Goal: Ask a question: Seek information or help from site administrators or community

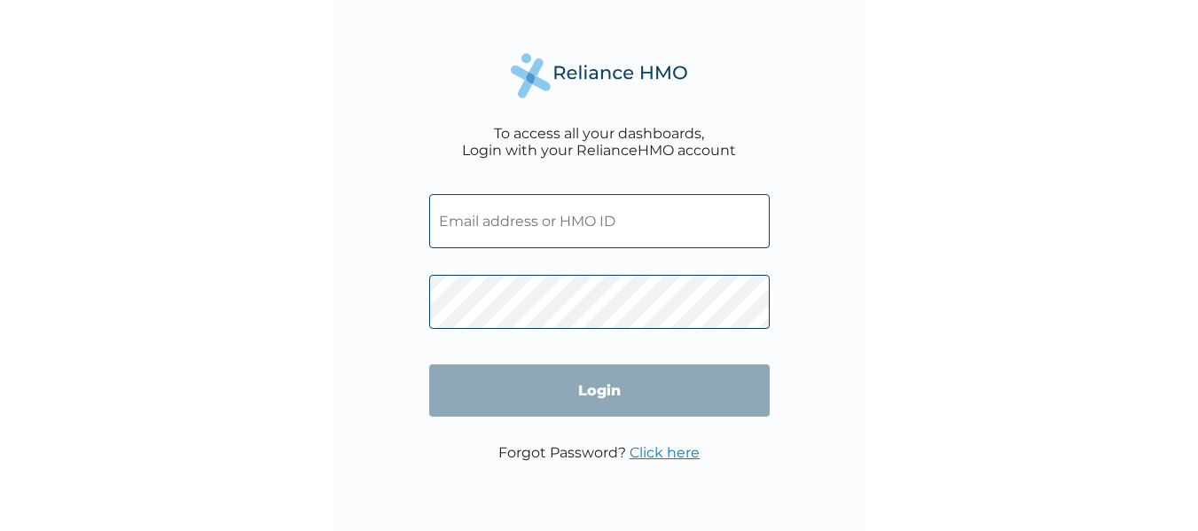
click at [516, 229] on input "text" at bounding box center [599, 221] width 341 height 54
type input "GAC/10045/A"
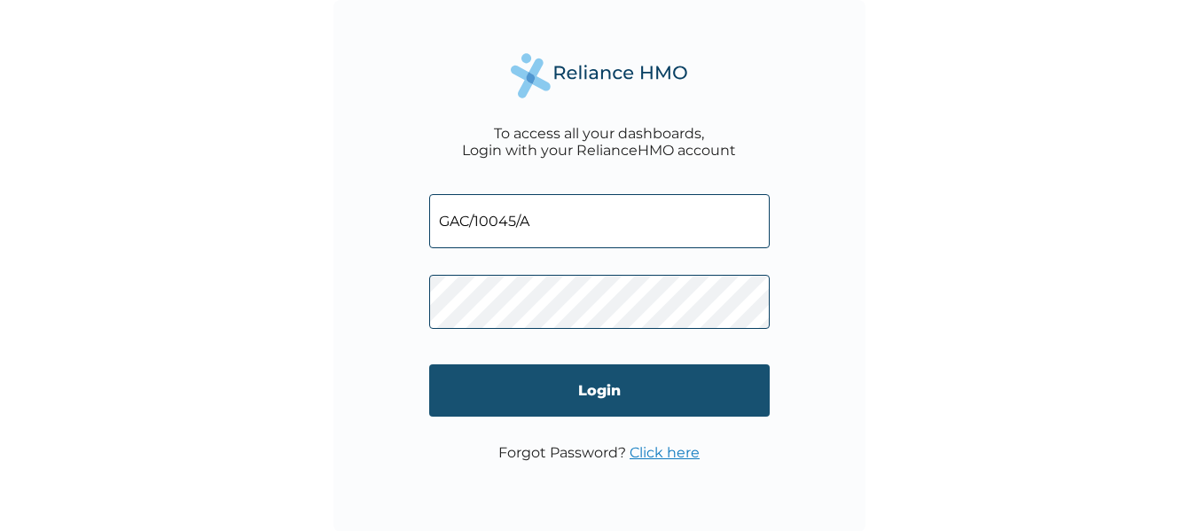
click at [592, 389] on input "Login" at bounding box center [599, 391] width 341 height 52
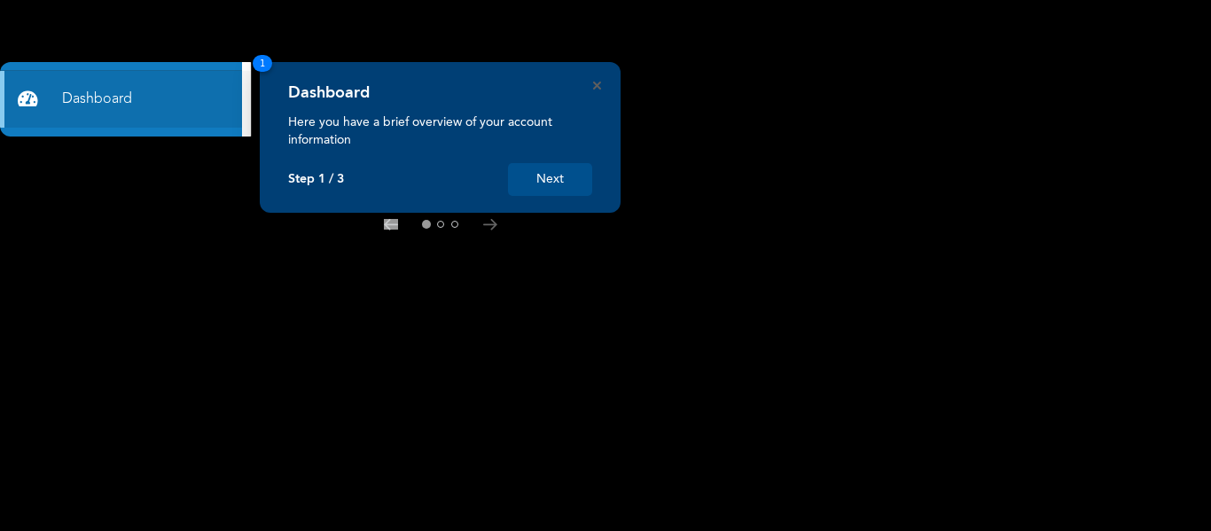
click at [550, 185] on button "Next" at bounding box center [550, 179] width 84 height 33
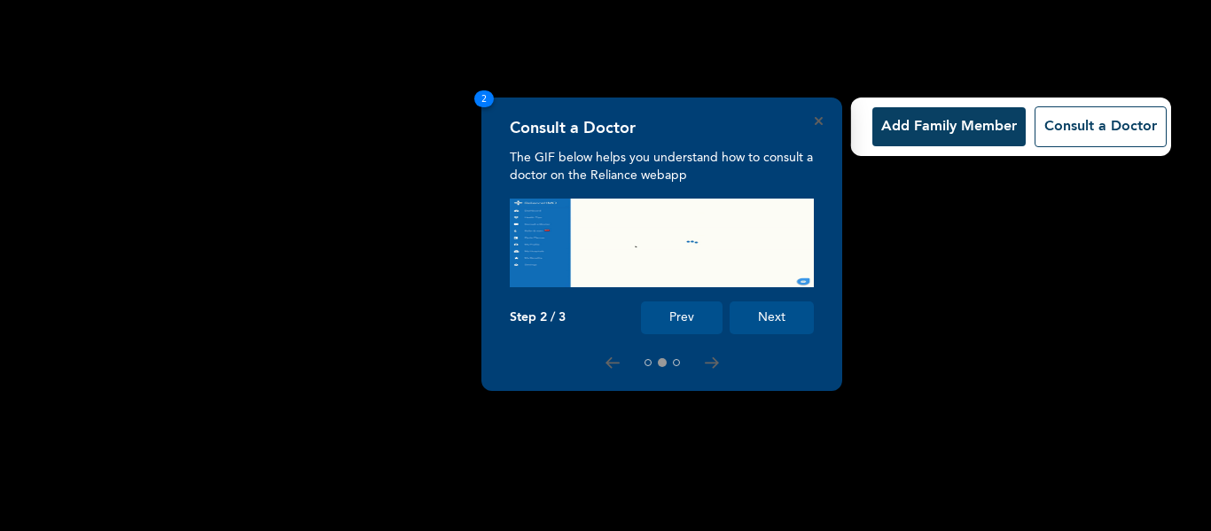
click at [782, 321] on button "Next" at bounding box center [772, 318] width 84 height 33
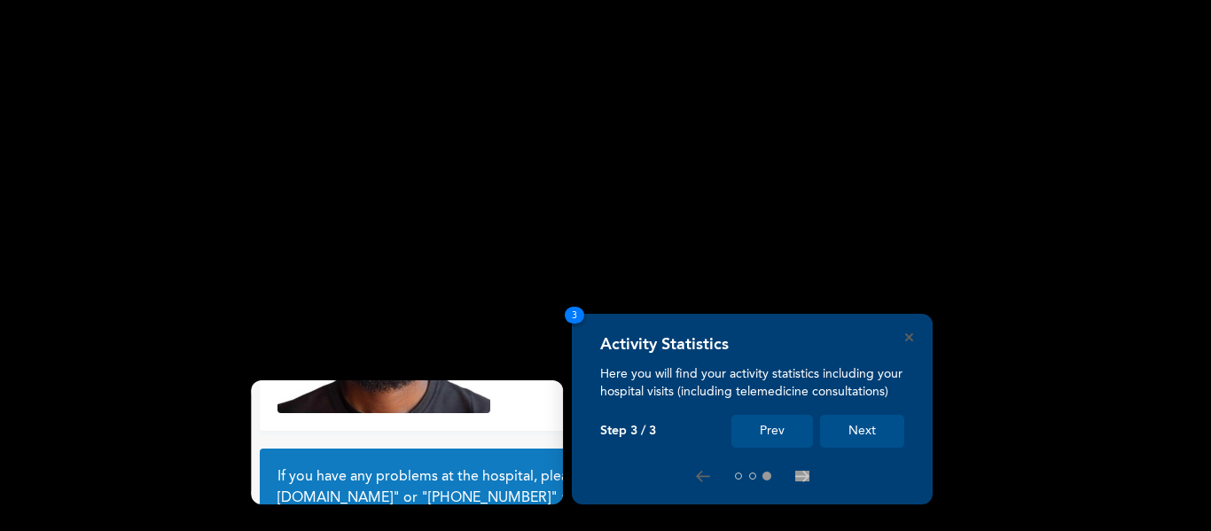
scroll to position [155, 0]
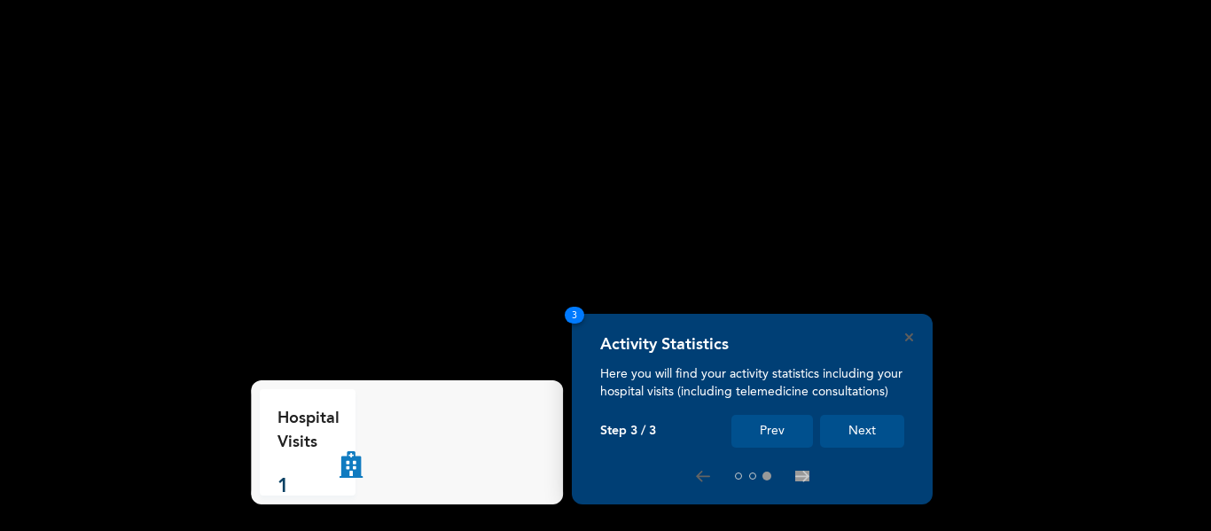
click at [866, 432] on button "Next" at bounding box center [862, 431] width 84 height 33
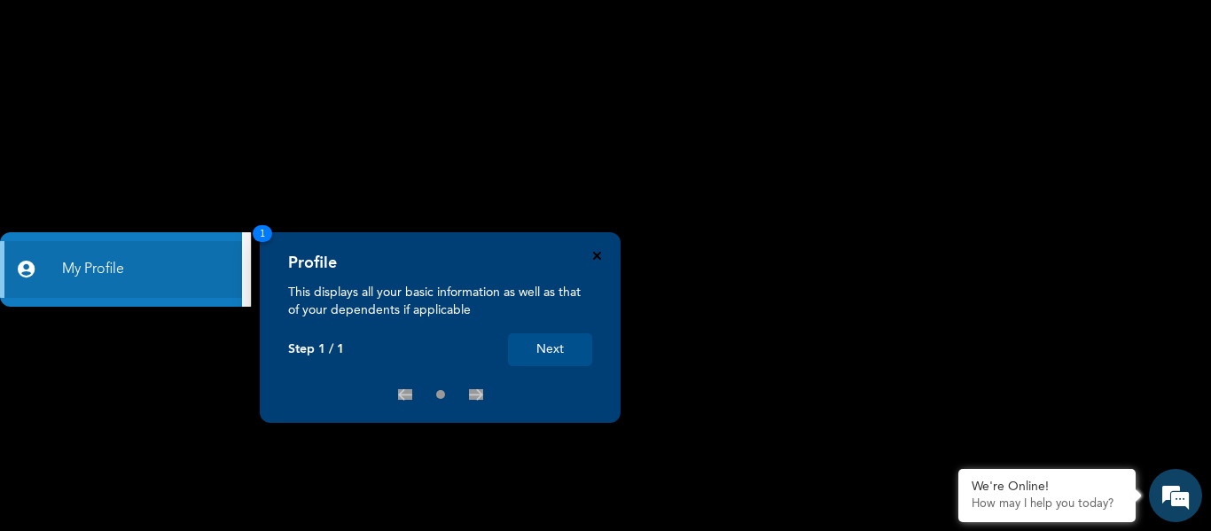
click at [600, 255] on icon "Close" at bounding box center [597, 256] width 8 height 8
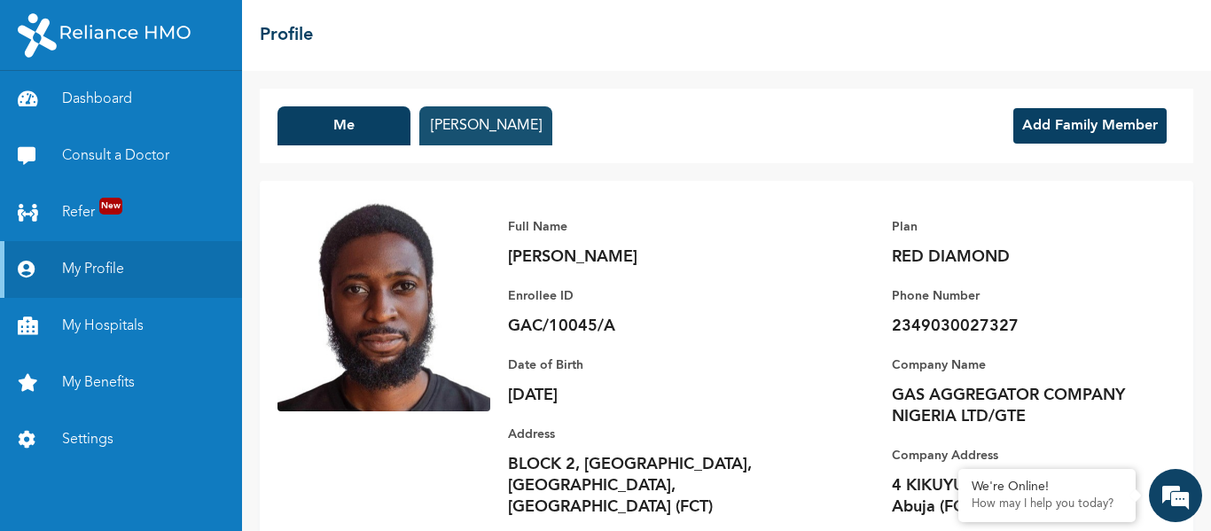
click at [489, 133] on button "[PERSON_NAME]" at bounding box center [485, 125] width 133 height 39
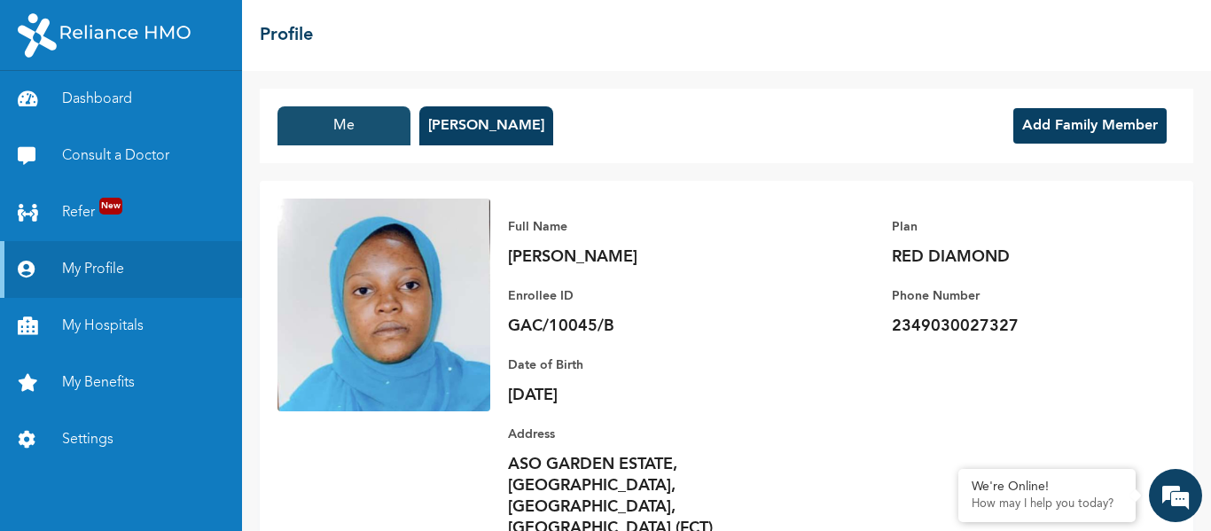
click at [355, 134] on button "Me" at bounding box center [344, 125] width 133 height 39
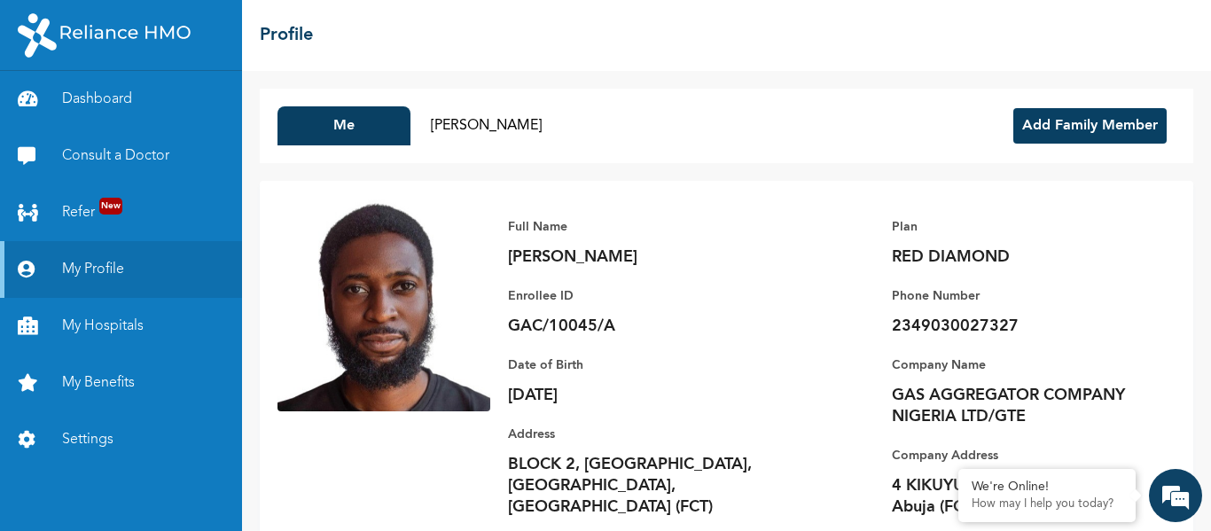
click at [1050, 135] on button "Add Family Member" at bounding box center [1090, 125] width 153 height 35
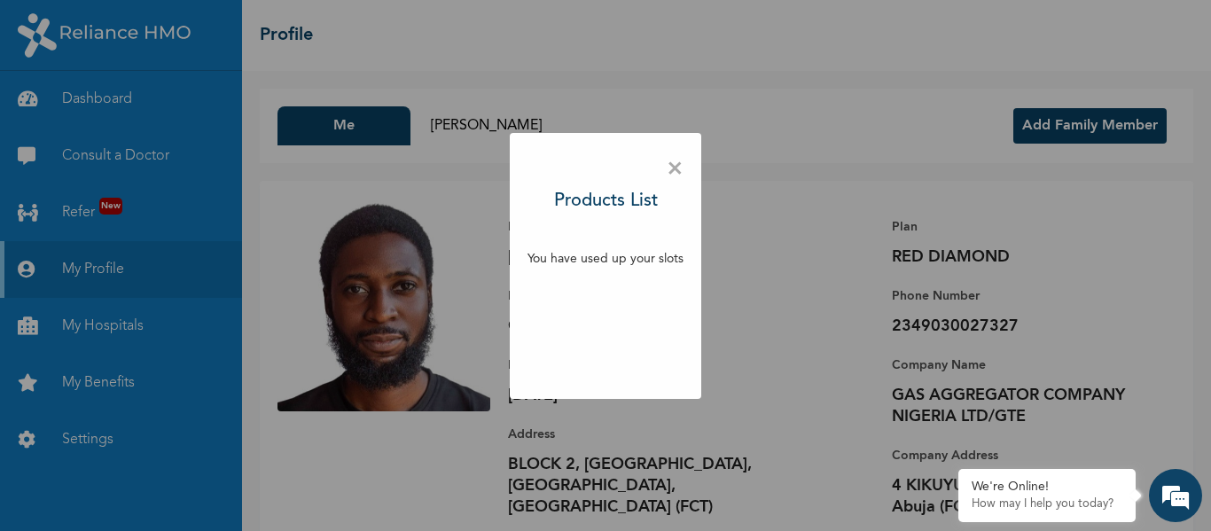
click at [678, 172] on span "×" at bounding box center [675, 169] width 17 height 37
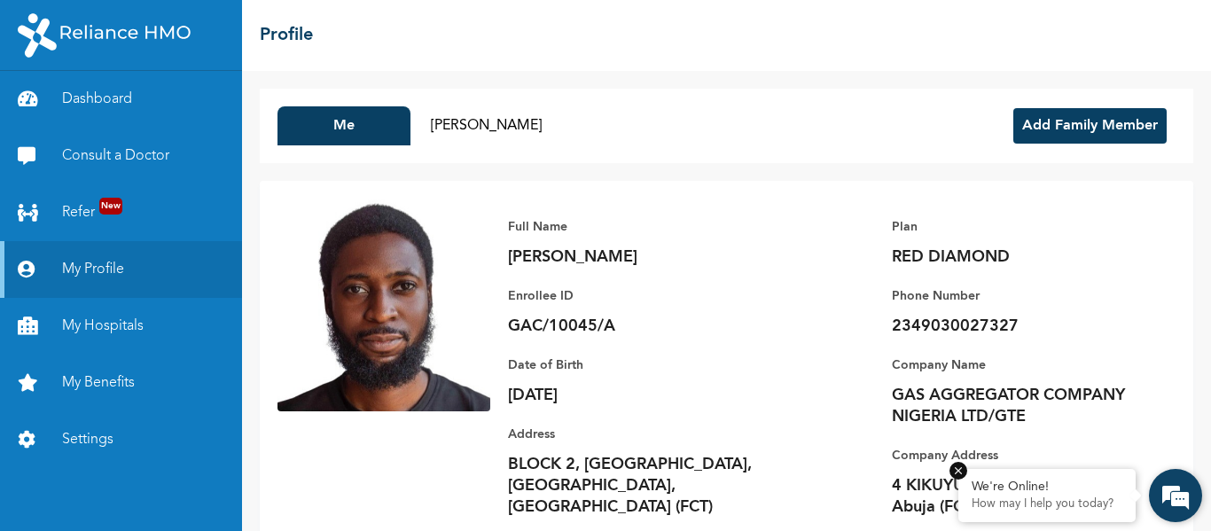
click at [1049, 500] on p "How may I help you today?" at bounding box center [1047, 505] width 151 height 14
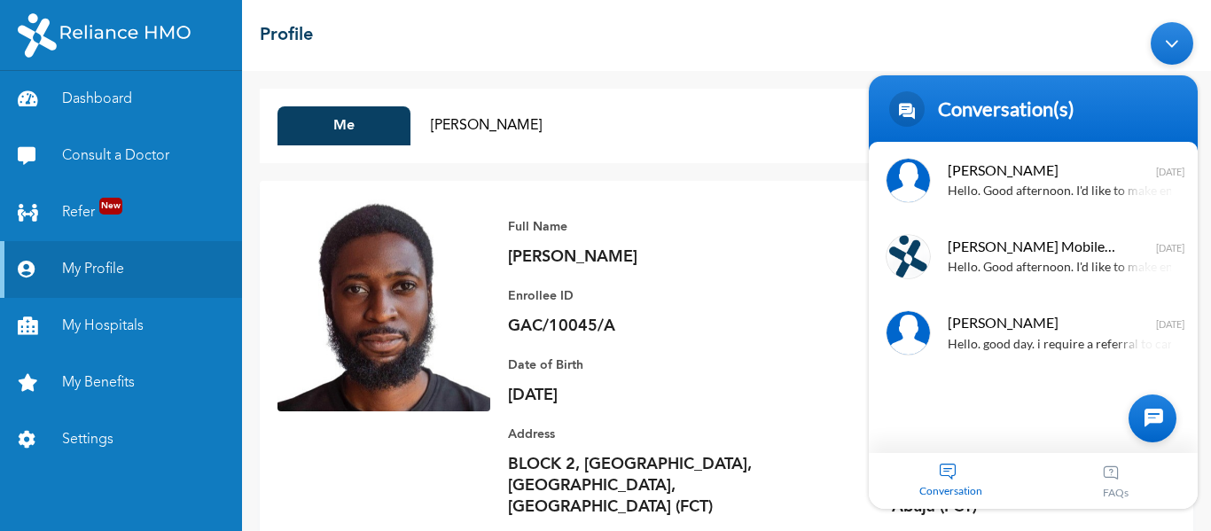
click at [1157, 412] on div at bounding box center [1153, 418] width 48 height 48
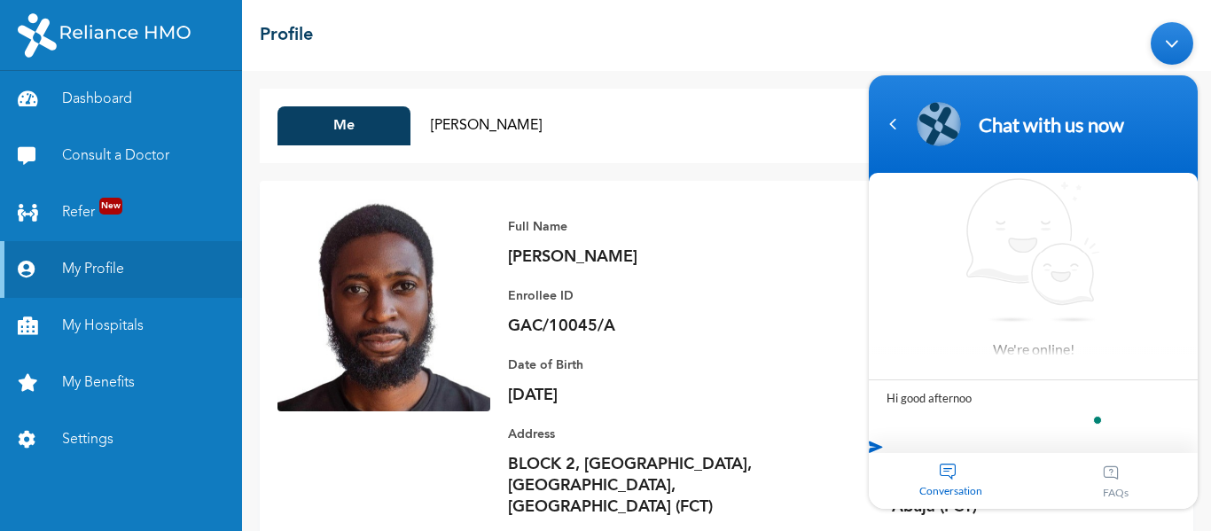
type textarea "Hi good afternoon"
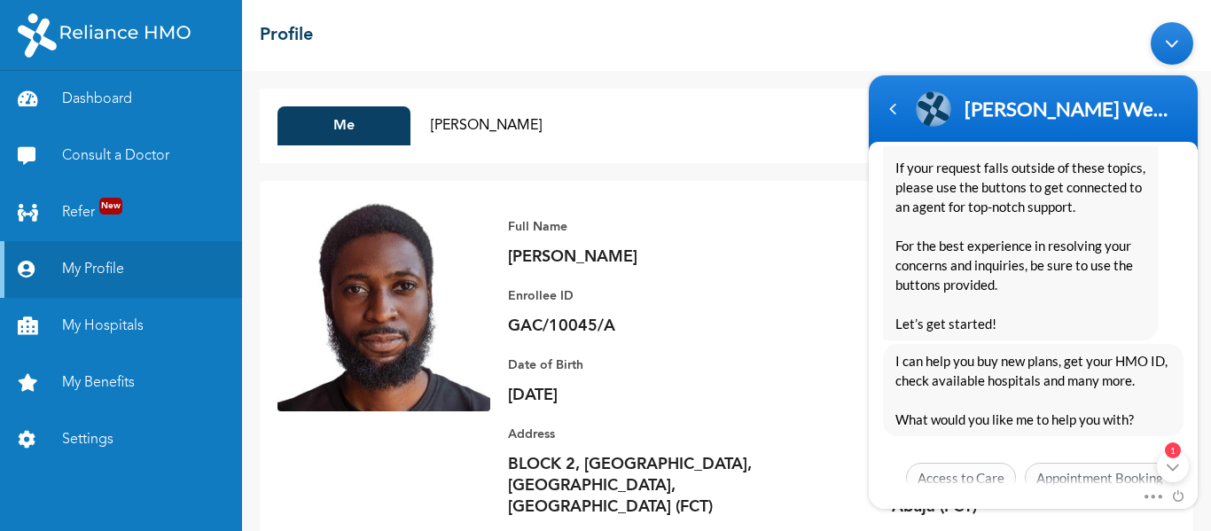
scroll to position [443, 0]
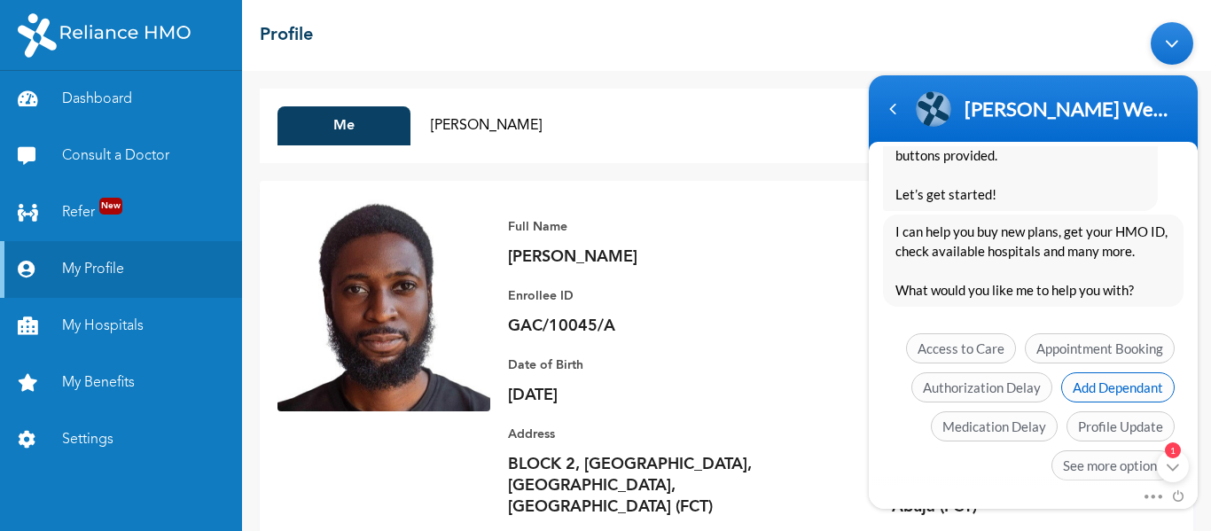
click at [1109, 385] on span "Add Dependant" at bounding box center [1119, 387] width 114 height 30
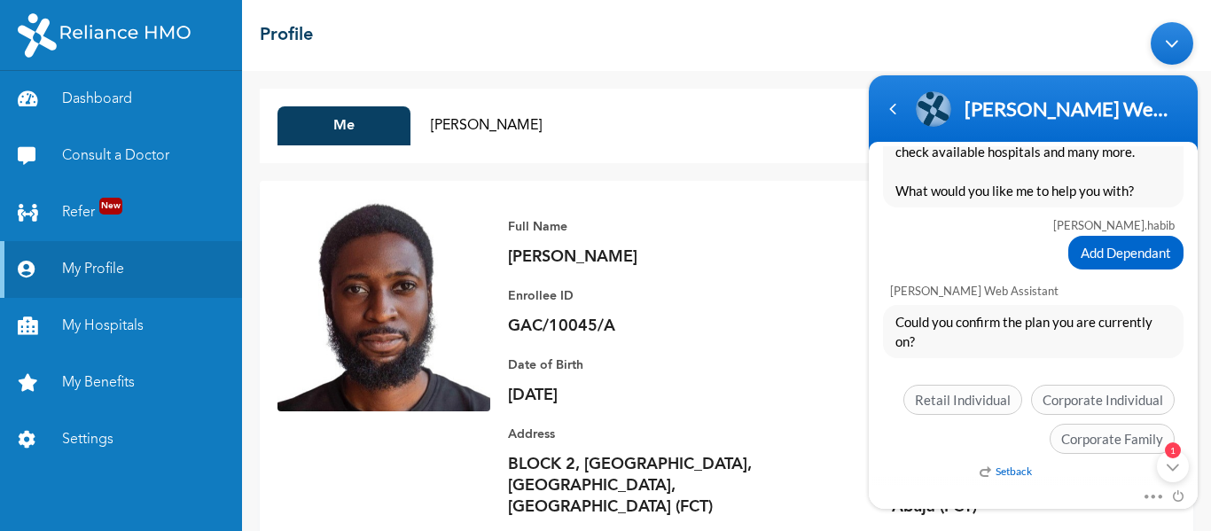
scroll to position [544, 0]
click at [1098, 397] on span "Corporate Individual" at bounding box center [1103, 398] width 144 height 30
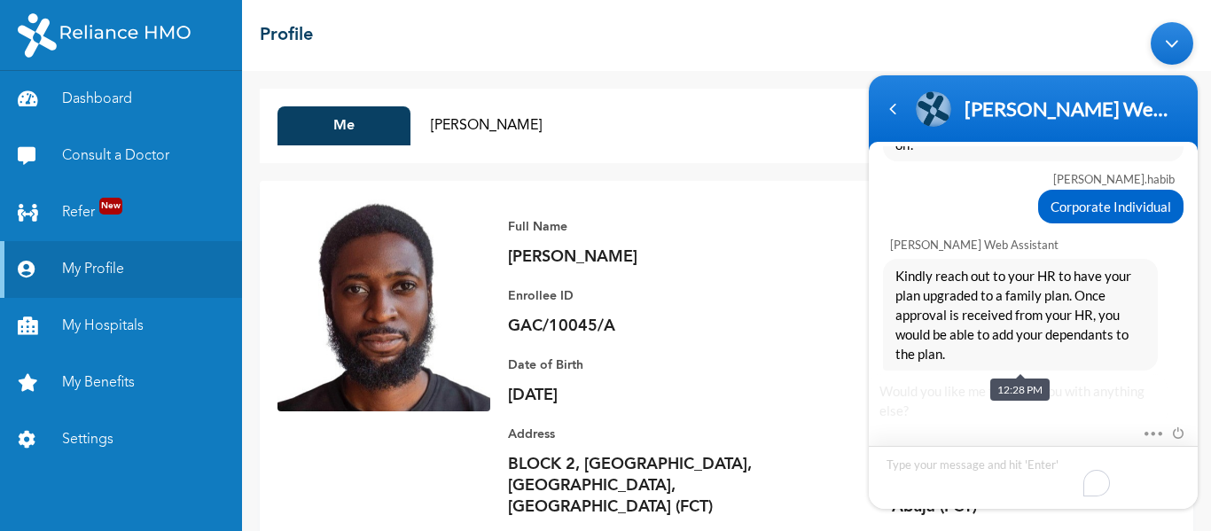
scroll to position [834, 0]
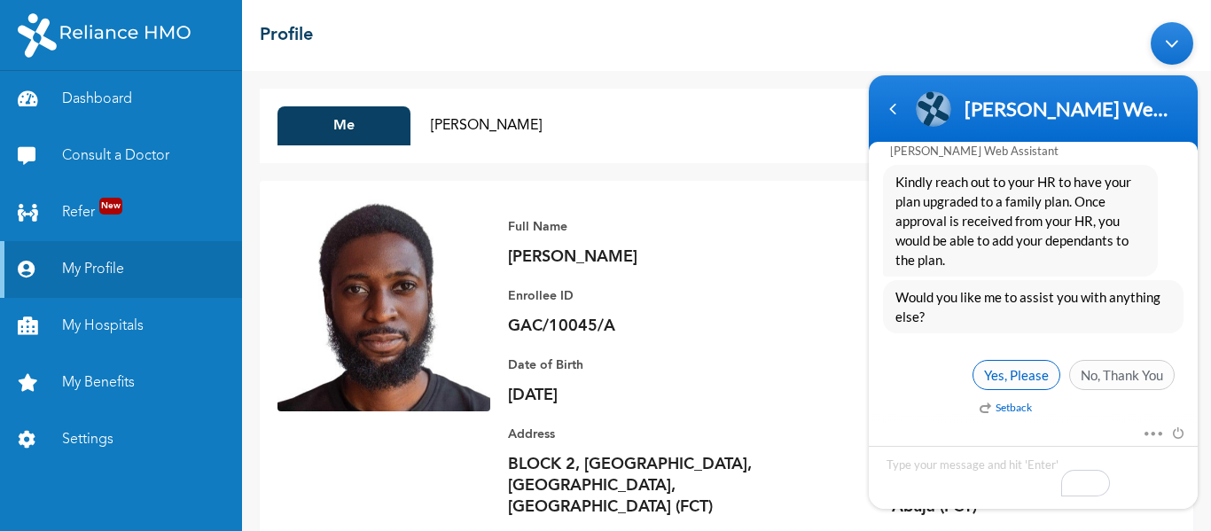
click at [1007, 386] on span "Yes, Please" at bounding box center [1017, 374] width 88 height 30
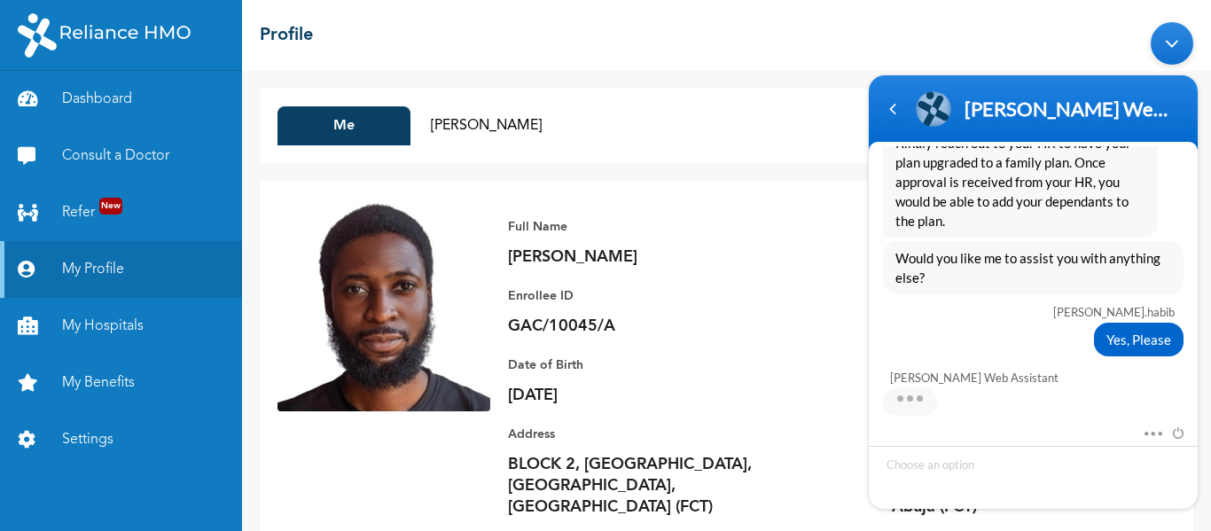
scroll to position [1019, 0]
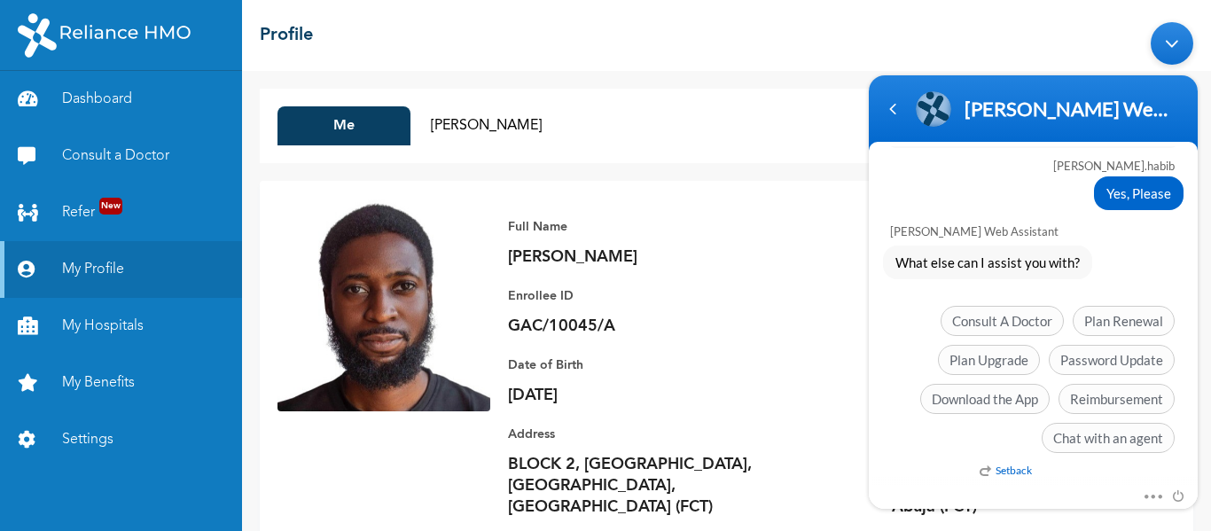
click at [1017, 466] on em "Setback" at bounding box center [1006, 469] width 52 height 13
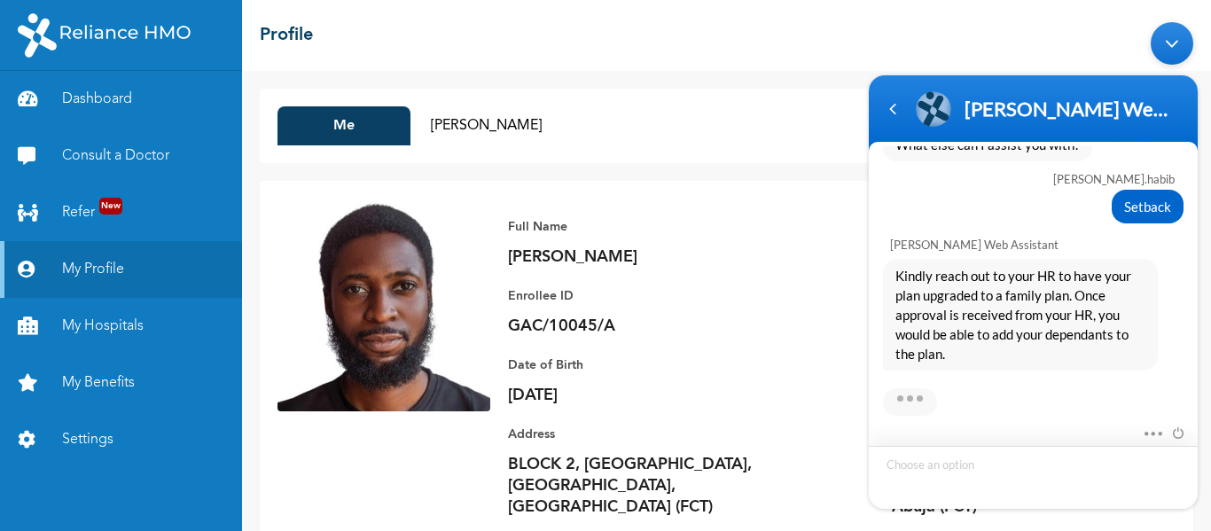
scroll to position [1231, 0]
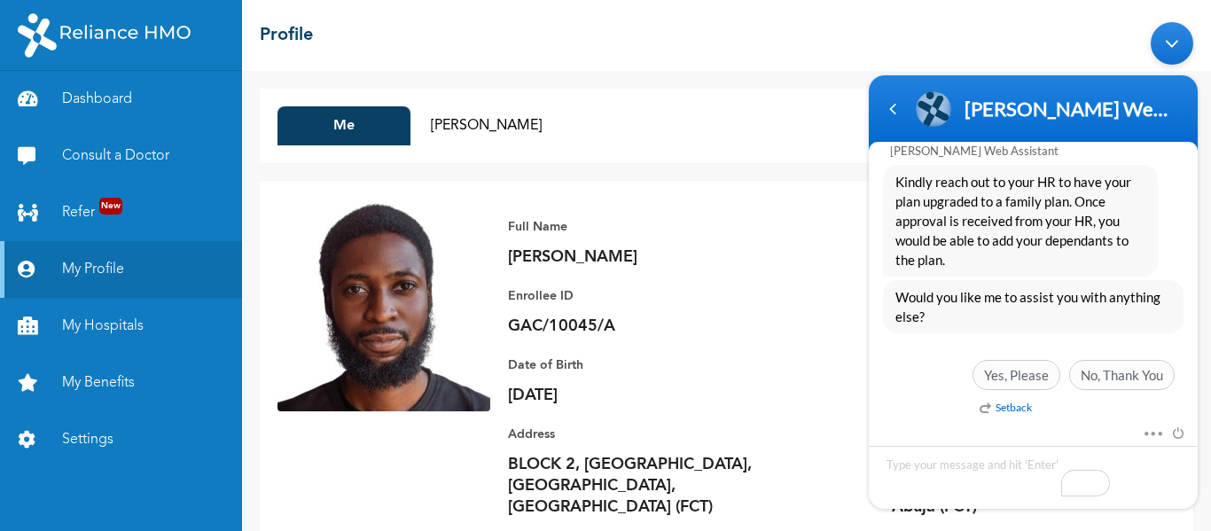
click at [1002, 405] on em "Setback" at bounding box center [1006, 406] width 52 height 13
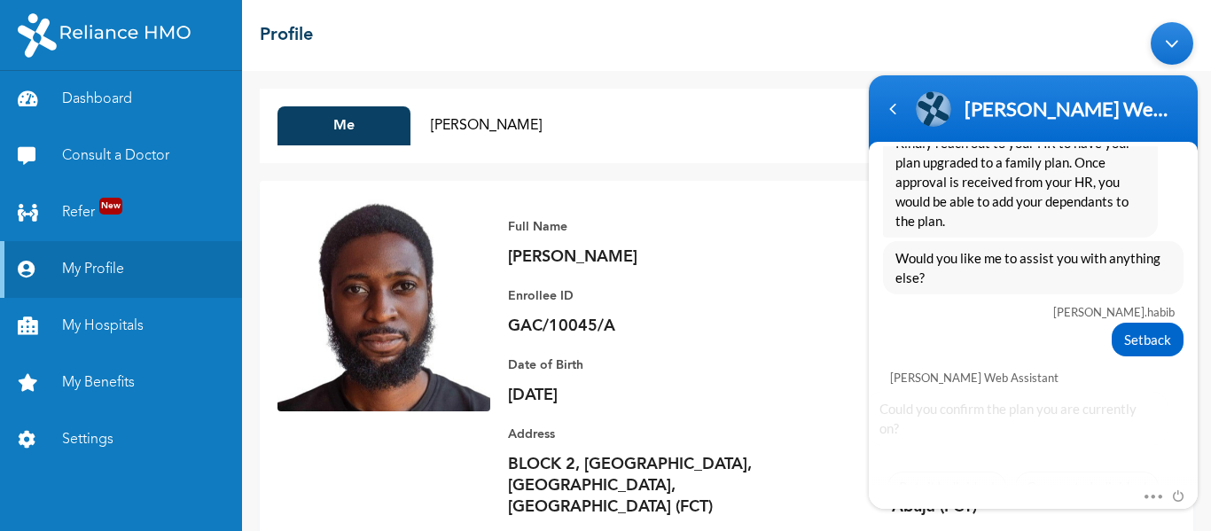
scroll to position [1358, 0]
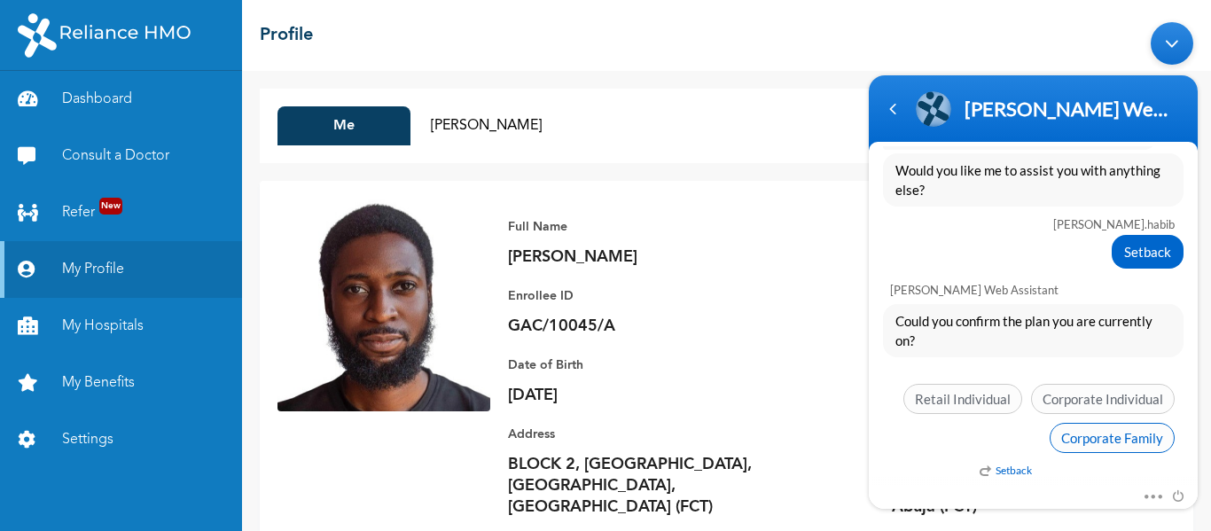
click at [1125, 443] on span "Corporate Family" at bounding box center [1112, 437] width 125 height 30
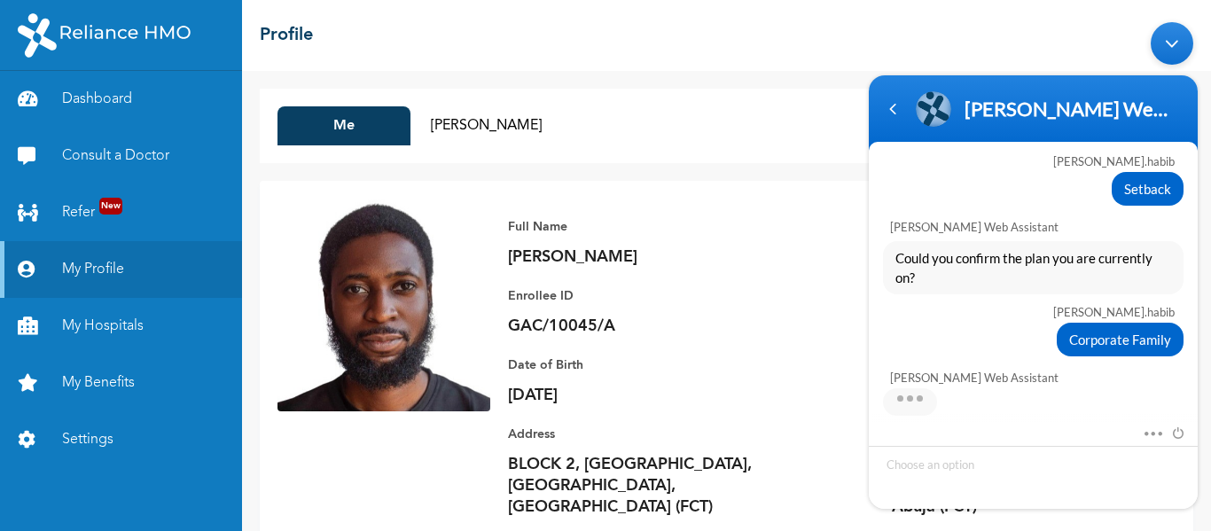
scroll to position [1450, 0]
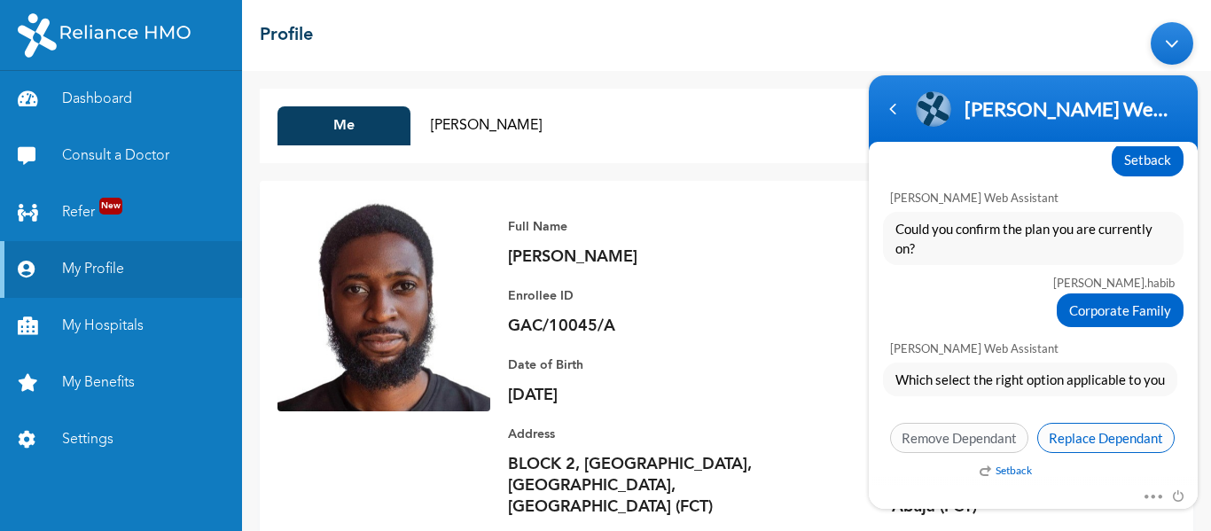
click at [1089, 445] on span "Replace Dependant" at bounding box center [1106, 437] width 137 height 30
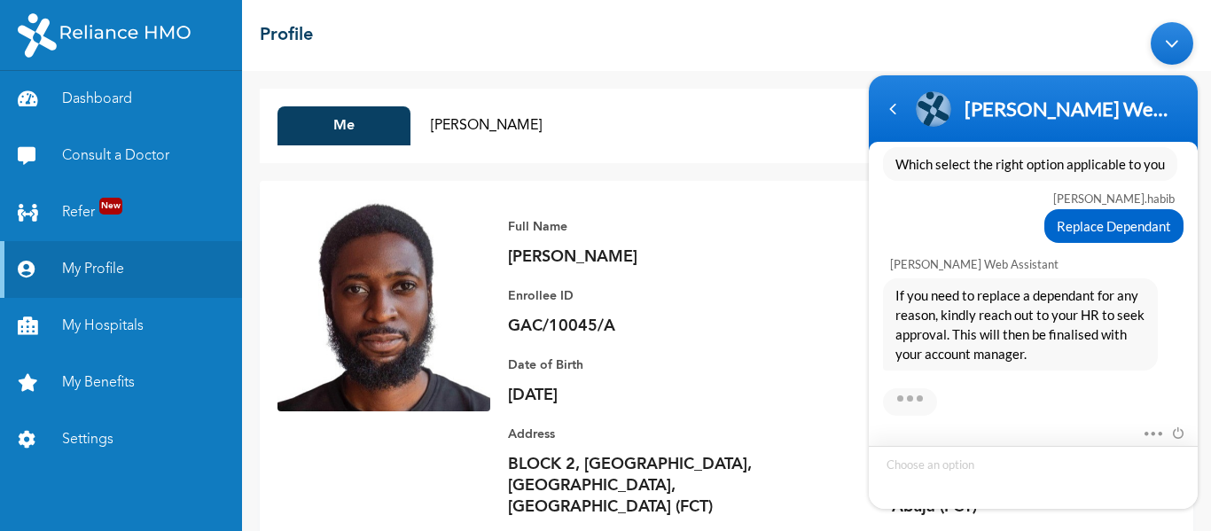
scroll to position [1760, 0]
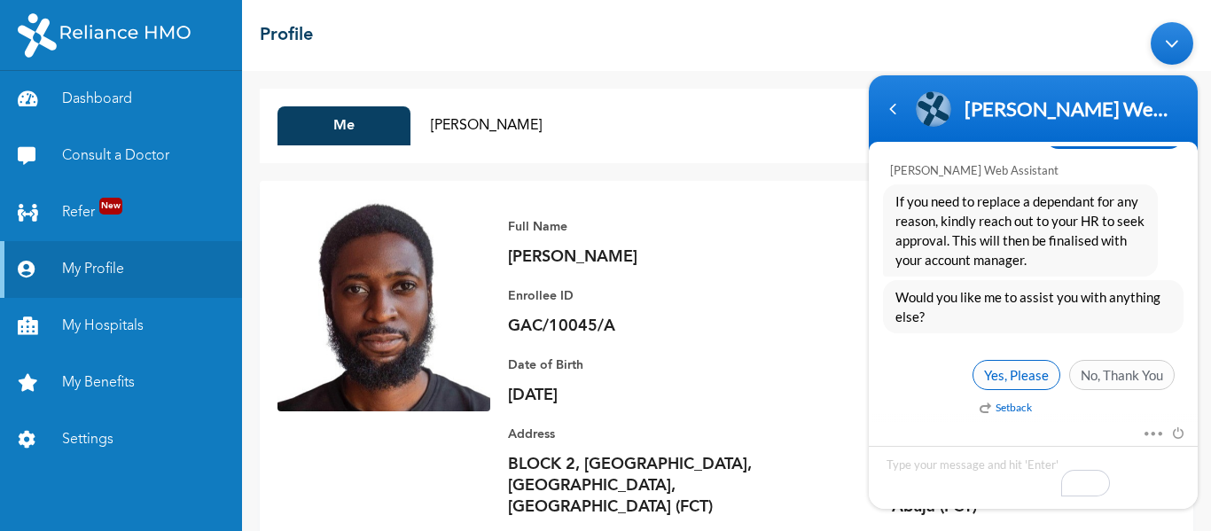
click at [1020, 380] on span "Yes, Please" at bounding box center [1017, 374] width 88 height 30
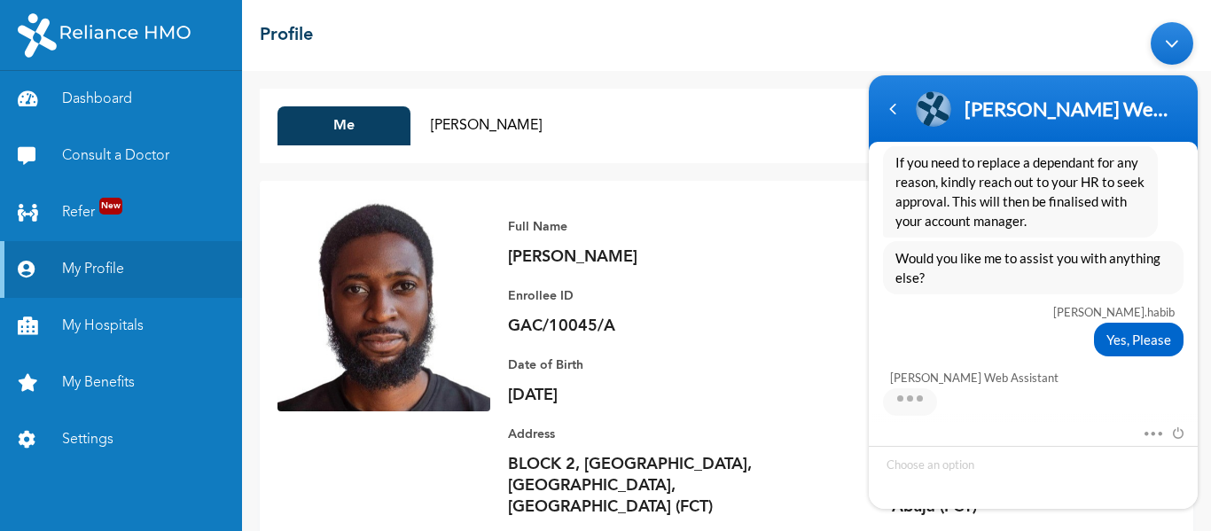
scroll to position [1945, 0]
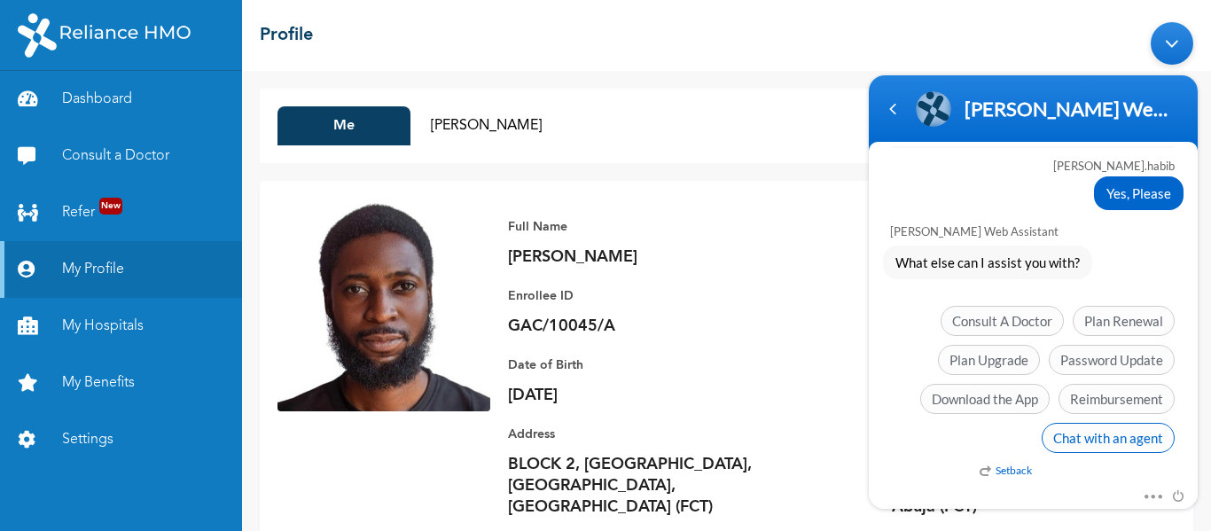
click at [1098, 436] on span "Chat with an agent" at bounding box center [1108, 437] width 133 height 30
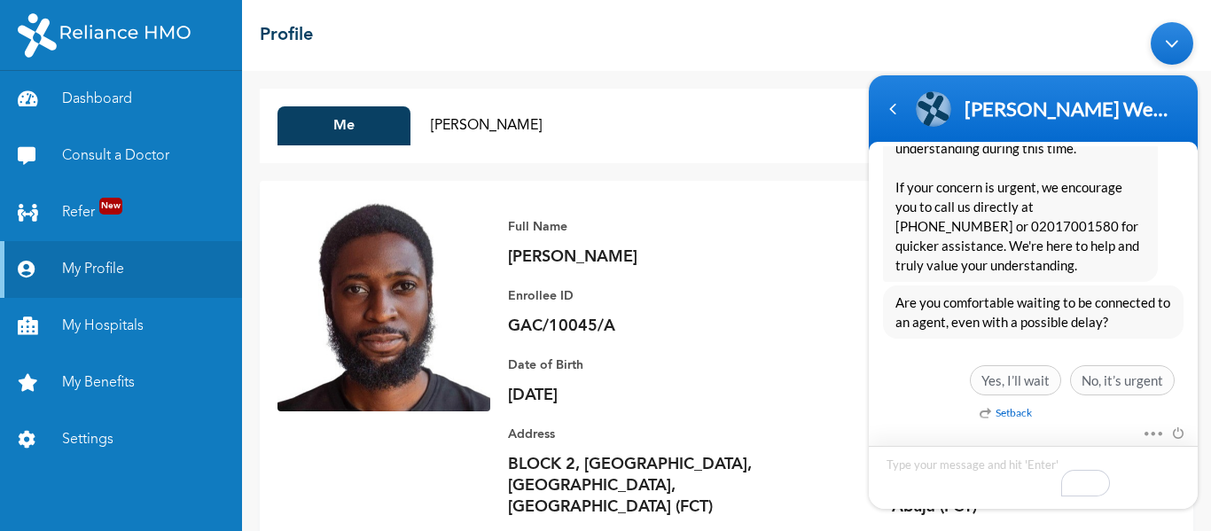
scroll to position [2293, 0]
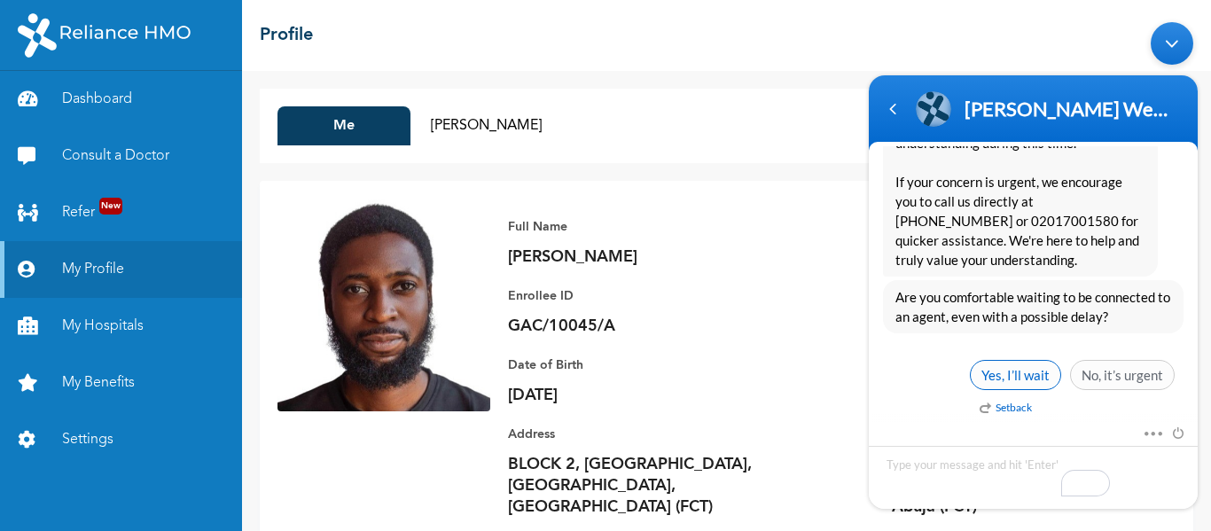
click at [1022, 379] on span "Yes, I’ll wait" at bounding box center [1015, 374] width 91 height 30
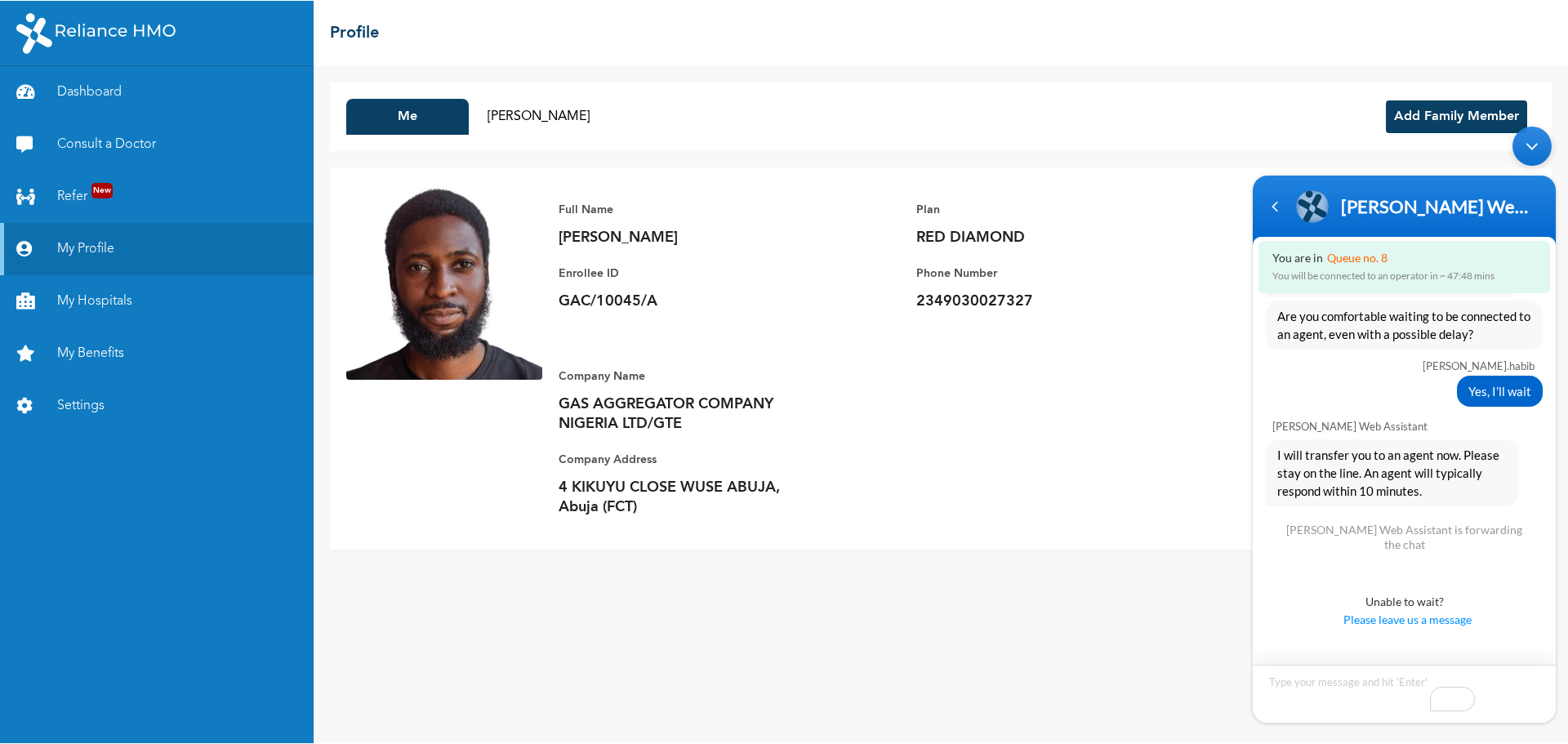
scroll to position [2176, 0]
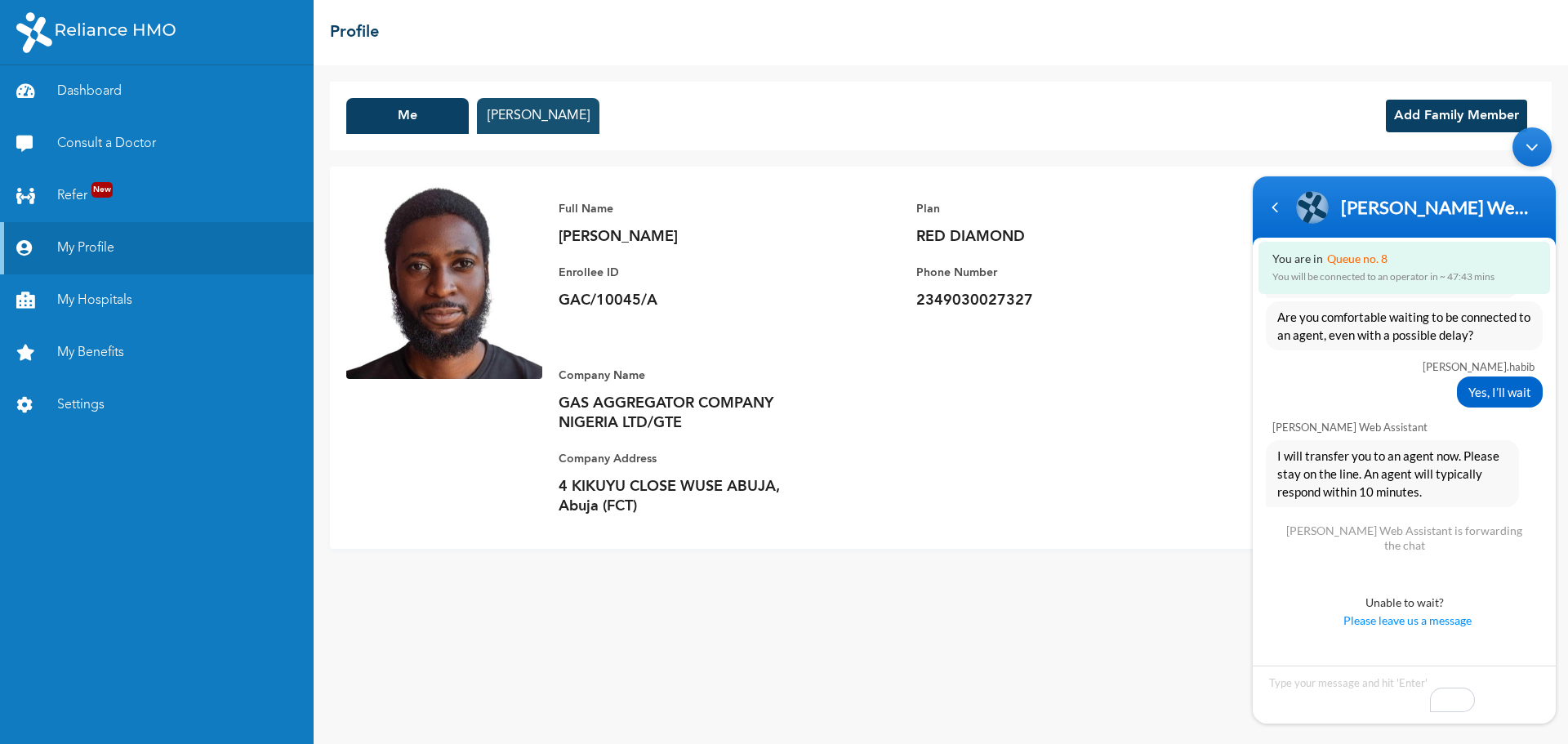
click at [579, 119] on button "[PERSON_NAME]" at bounding box center [538, 115] width 122 height 36
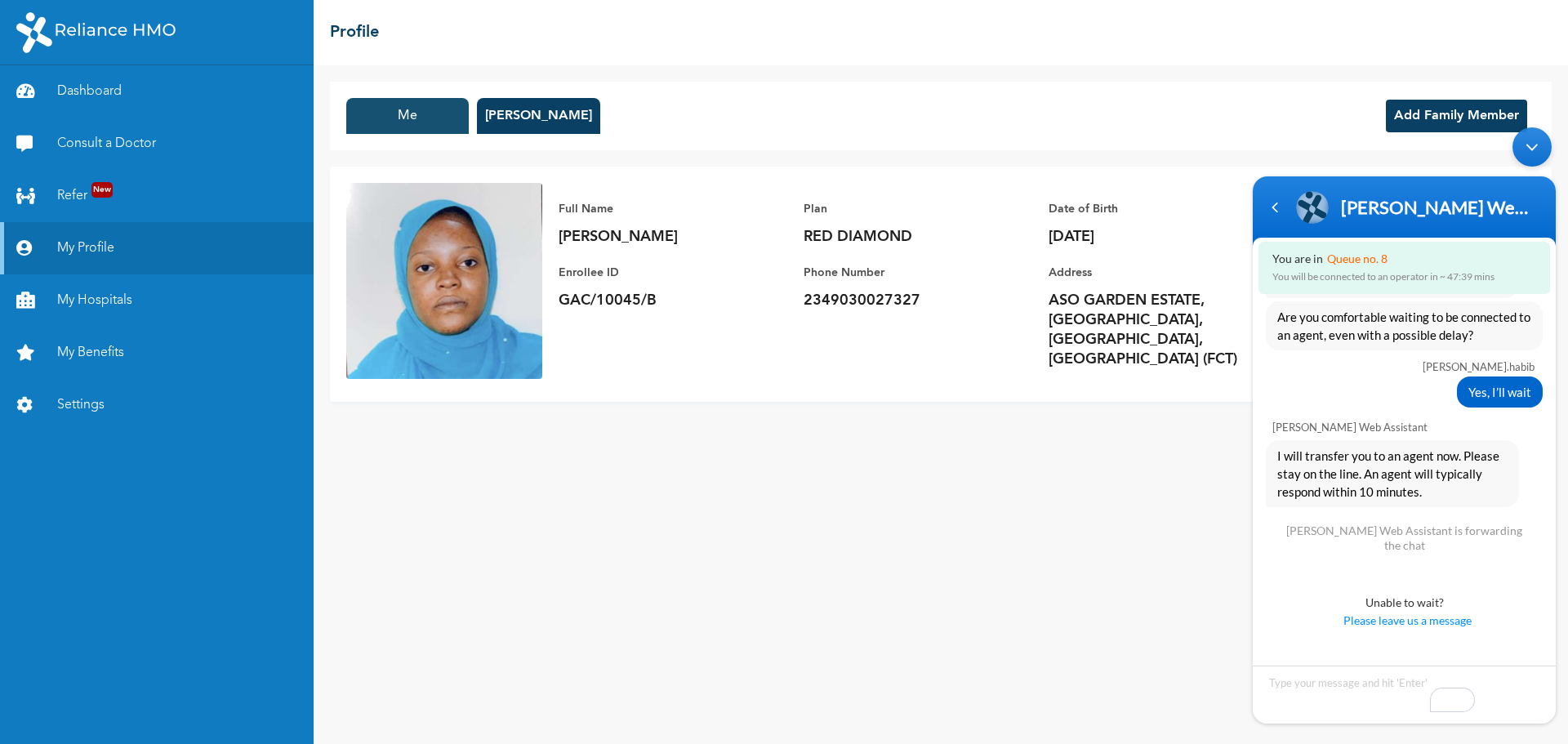
click at [436, 113] on button "Me" at bounding box center [407, 115] width 122 height 36
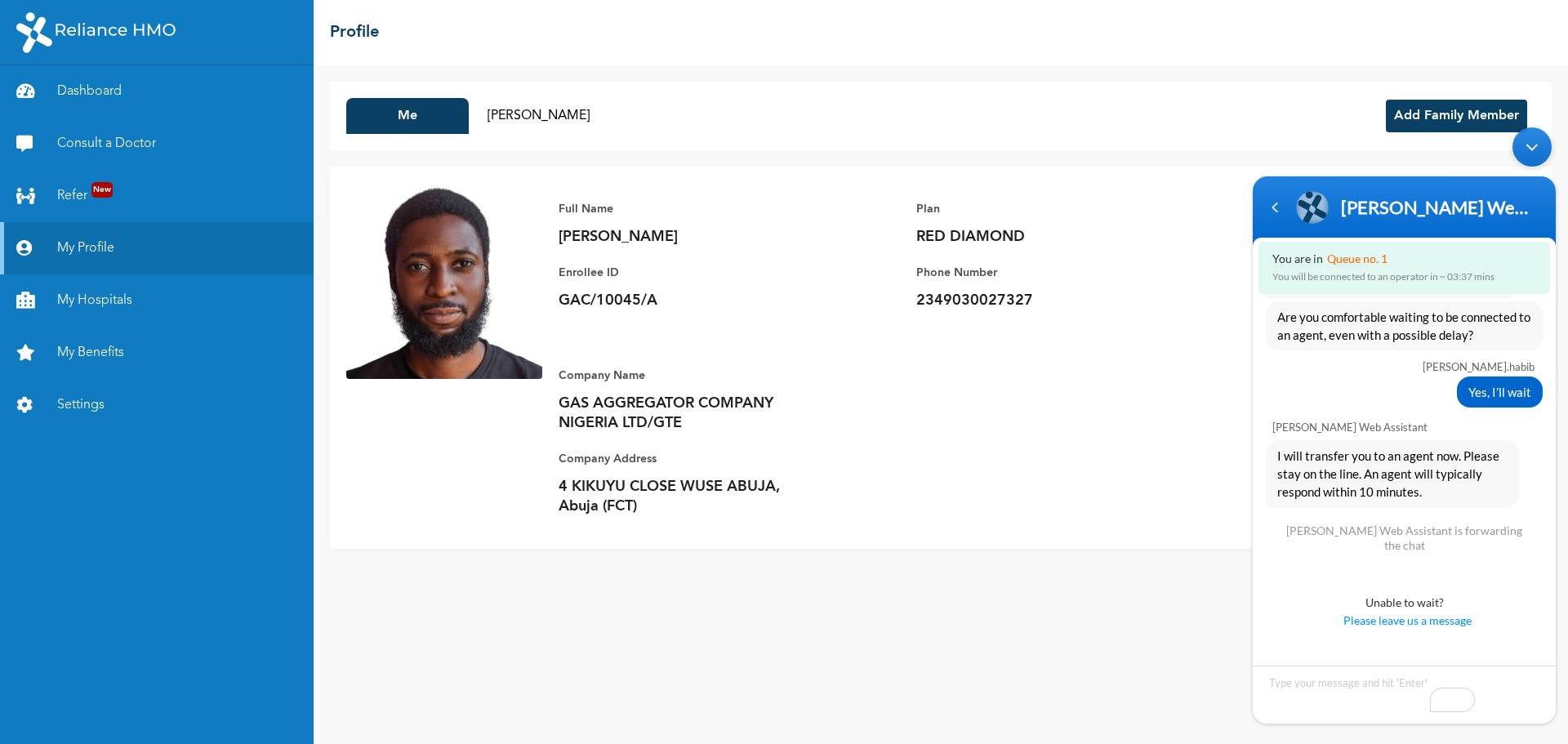
click at [961, 488] on div "Full Name [PERSON_NAME] Enrollee ID GAC/10045/A Plan RED DIAMOND Phone Number […" at bounding box center [1039, 358] width 993 height 350
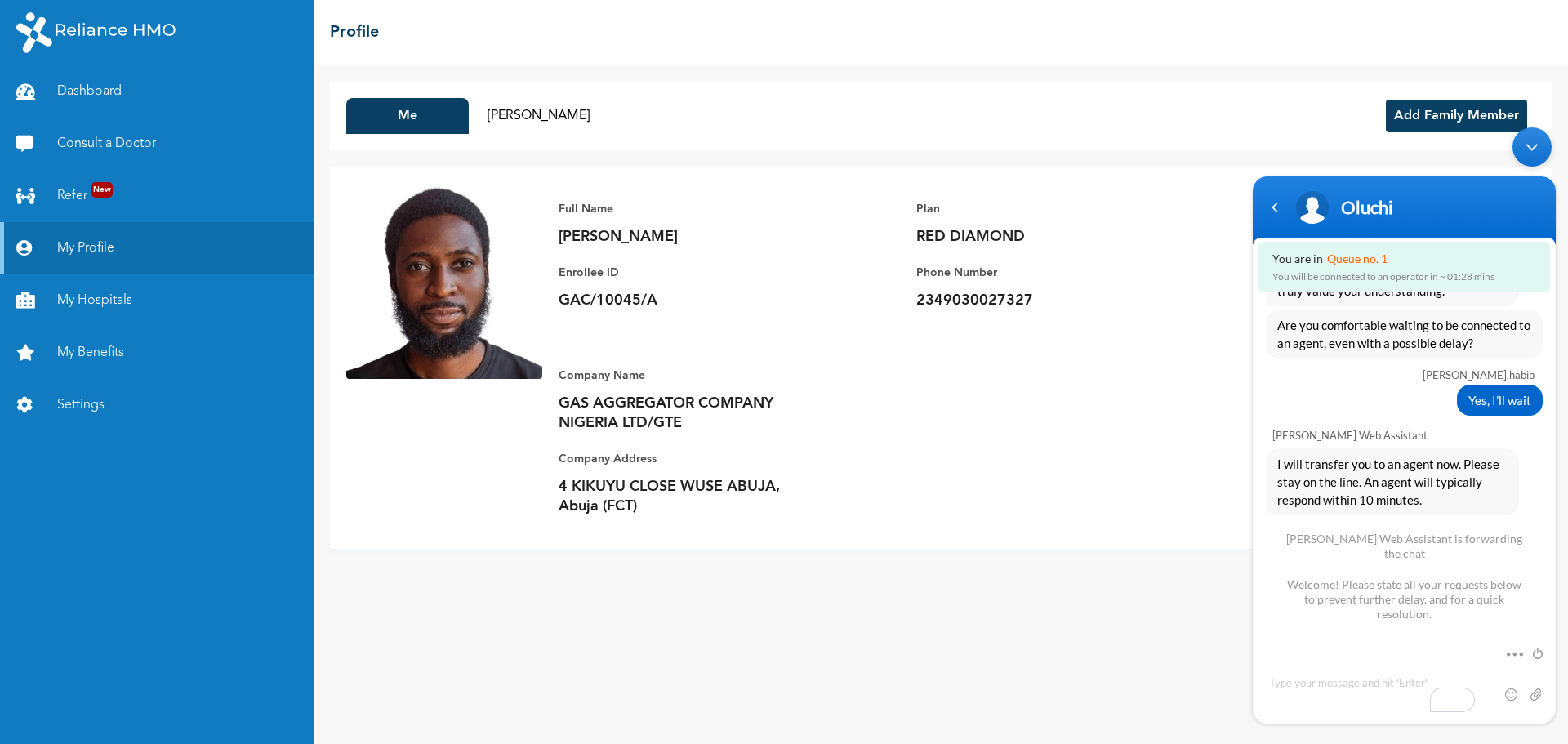
scroll to position [2168, 0]
click at [1115, 488] on textarea "Type your message and hit 'Enter'" at bounding box center [1403, 694] width 303 height 58
type textarea "i"
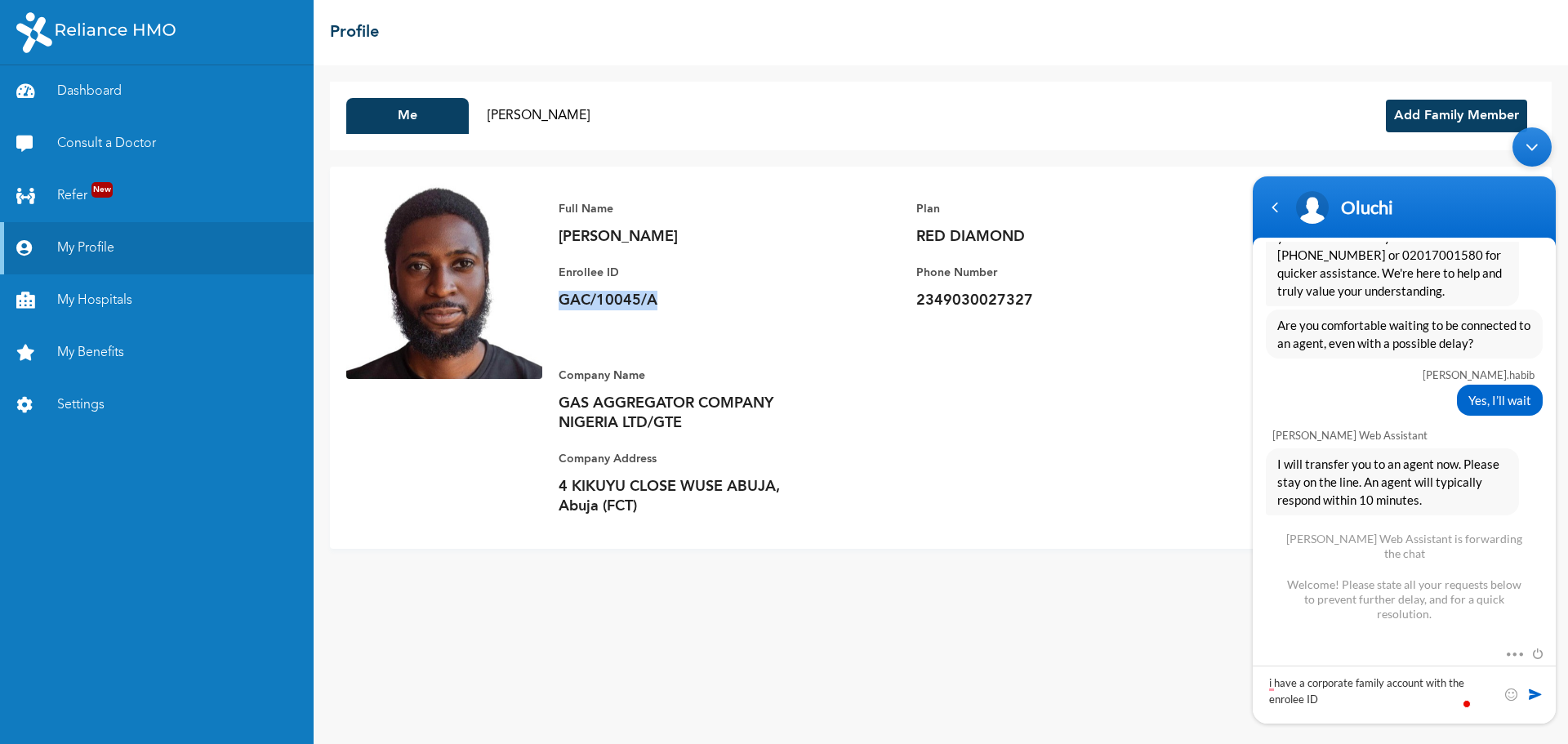
drag, startPoint x: 560, startPoint y: 305, endPoint x: 658, endPoint y: 305, distance: 98.0
click at [658, 305] on p "GAC/10045/A" at bounding box center [673, 300] width 228 height 19
copy p "GAC/10045/A"
click at [1115, 488] on textarea "i have a corporate family account with the enrolee ID" at bounding box center [1403, 694] width 303 height 58
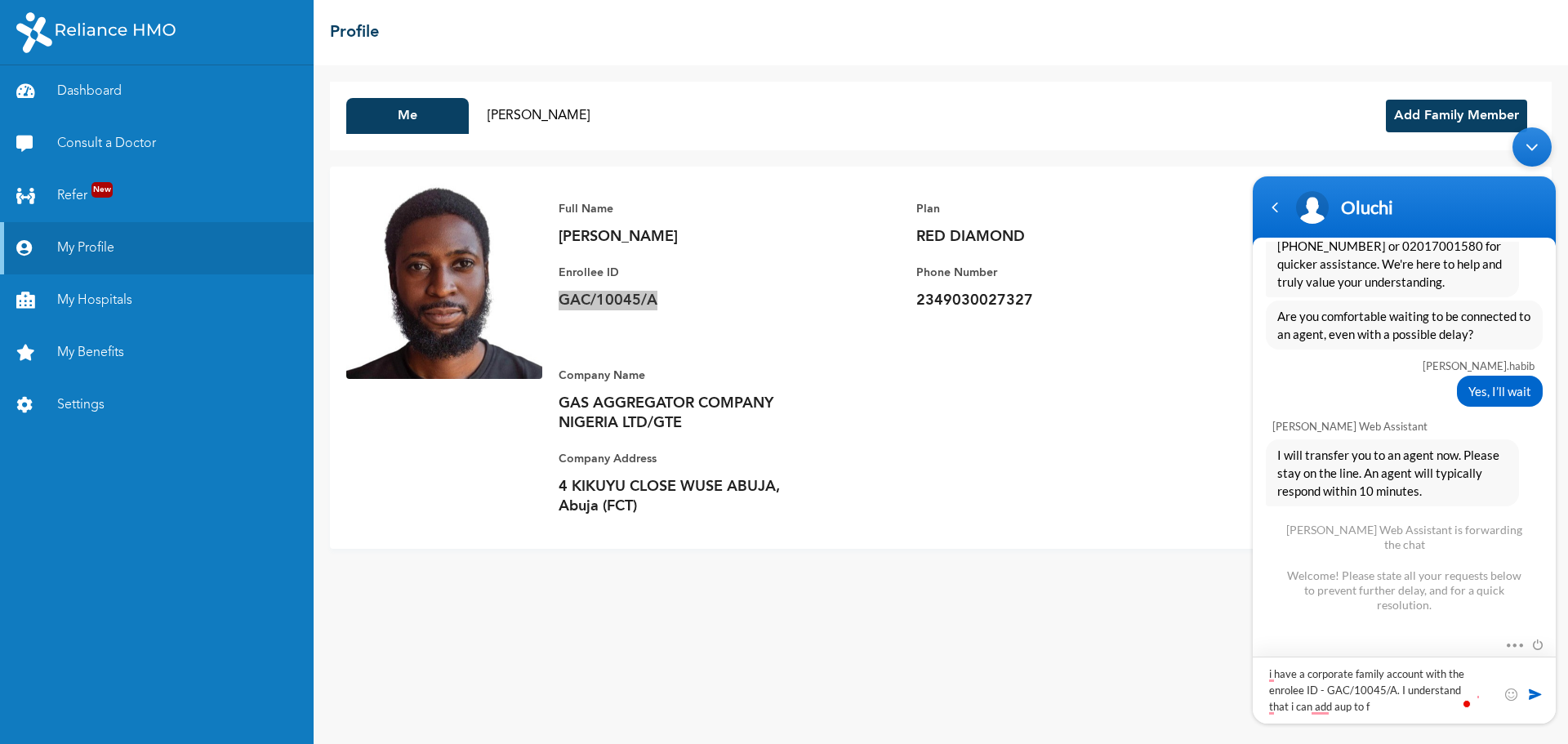
click at [1115, 488] on textarea "i have a corporate family account with the enrolee ID - GAC/10045/A. I understa…" at bounding box center [1403, 690] width 303 height 67
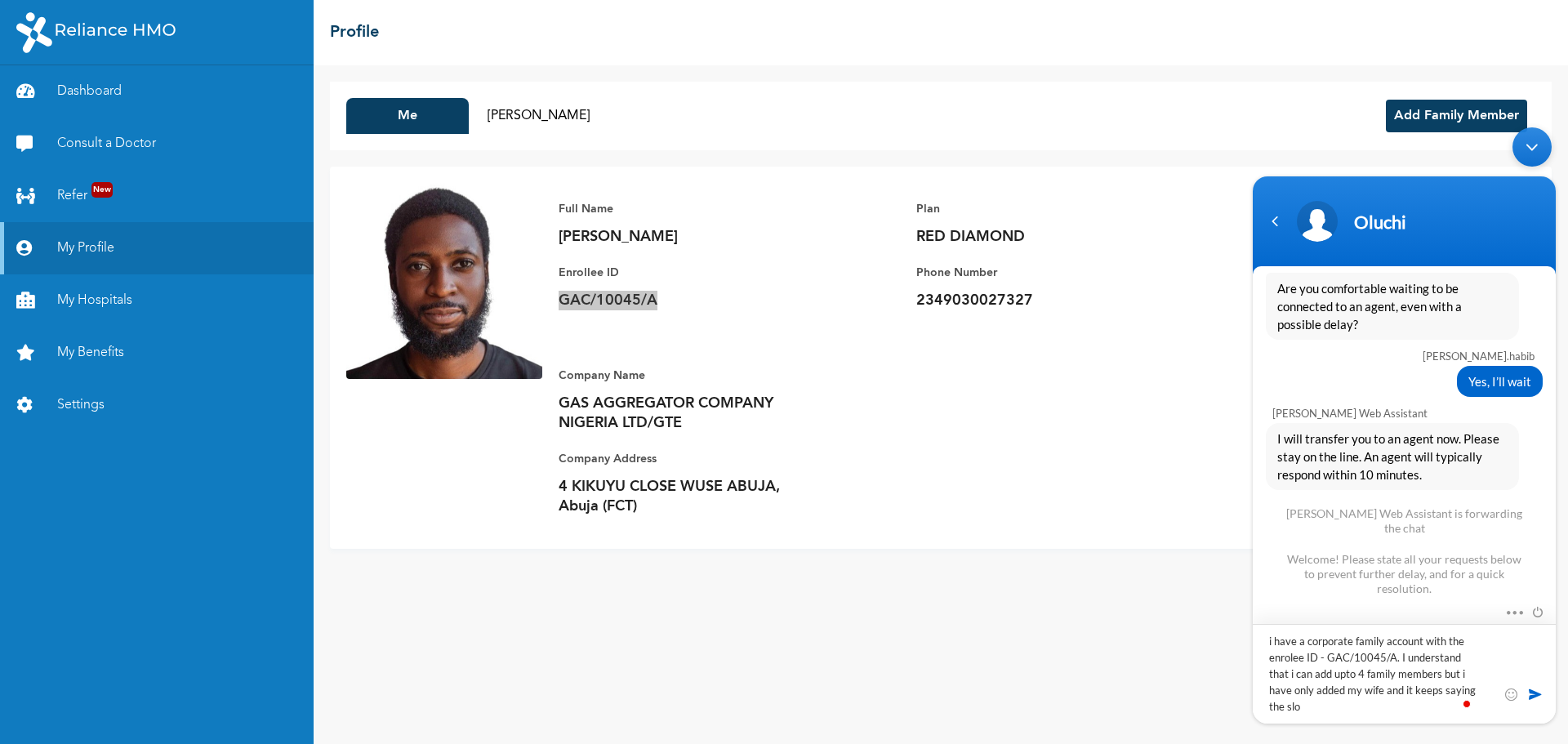
scroll to position [0, 0]
type textarea "i have a corporate family account with the enrolee ID - GAC/10045/A. I understa…"
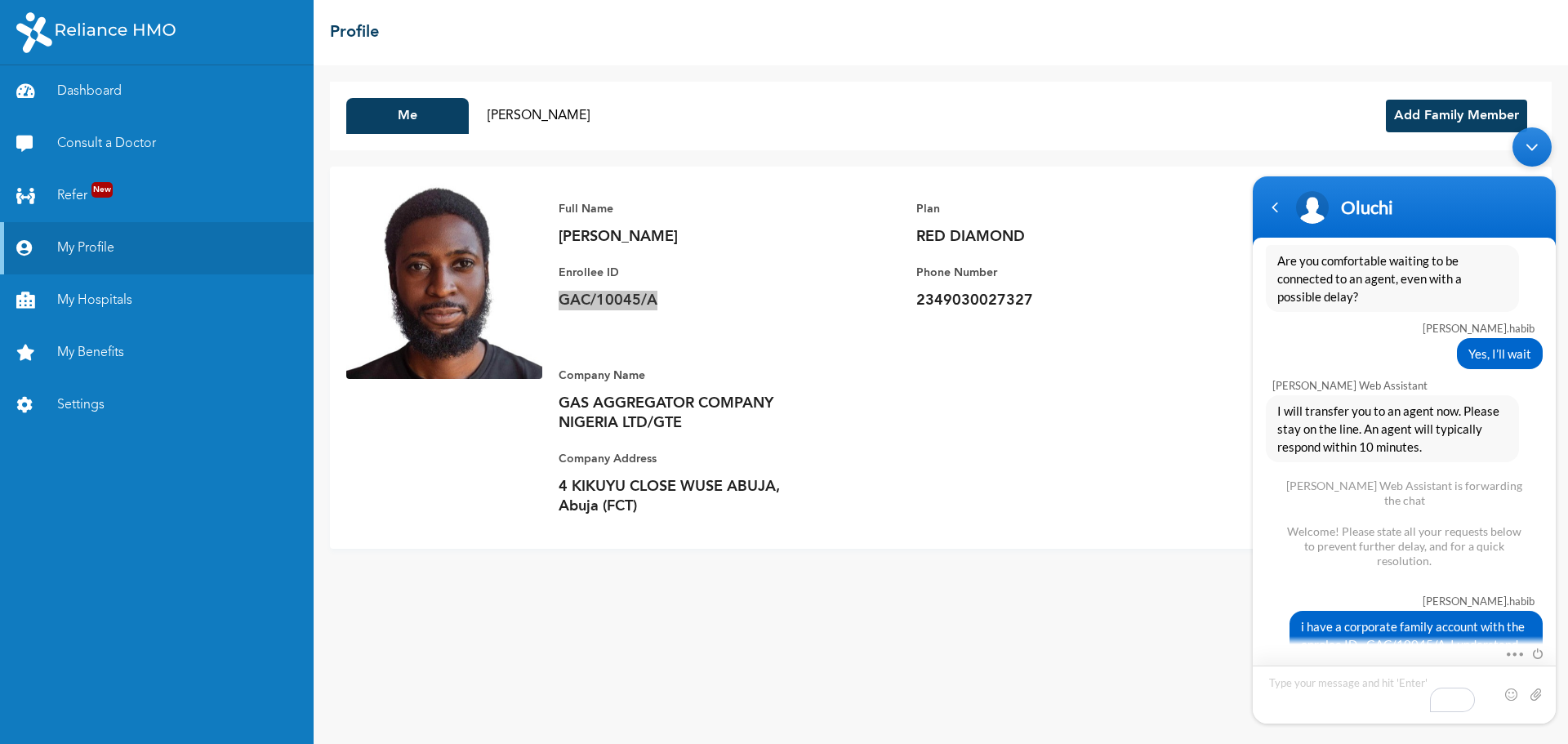
scroll to position [2505, 0]
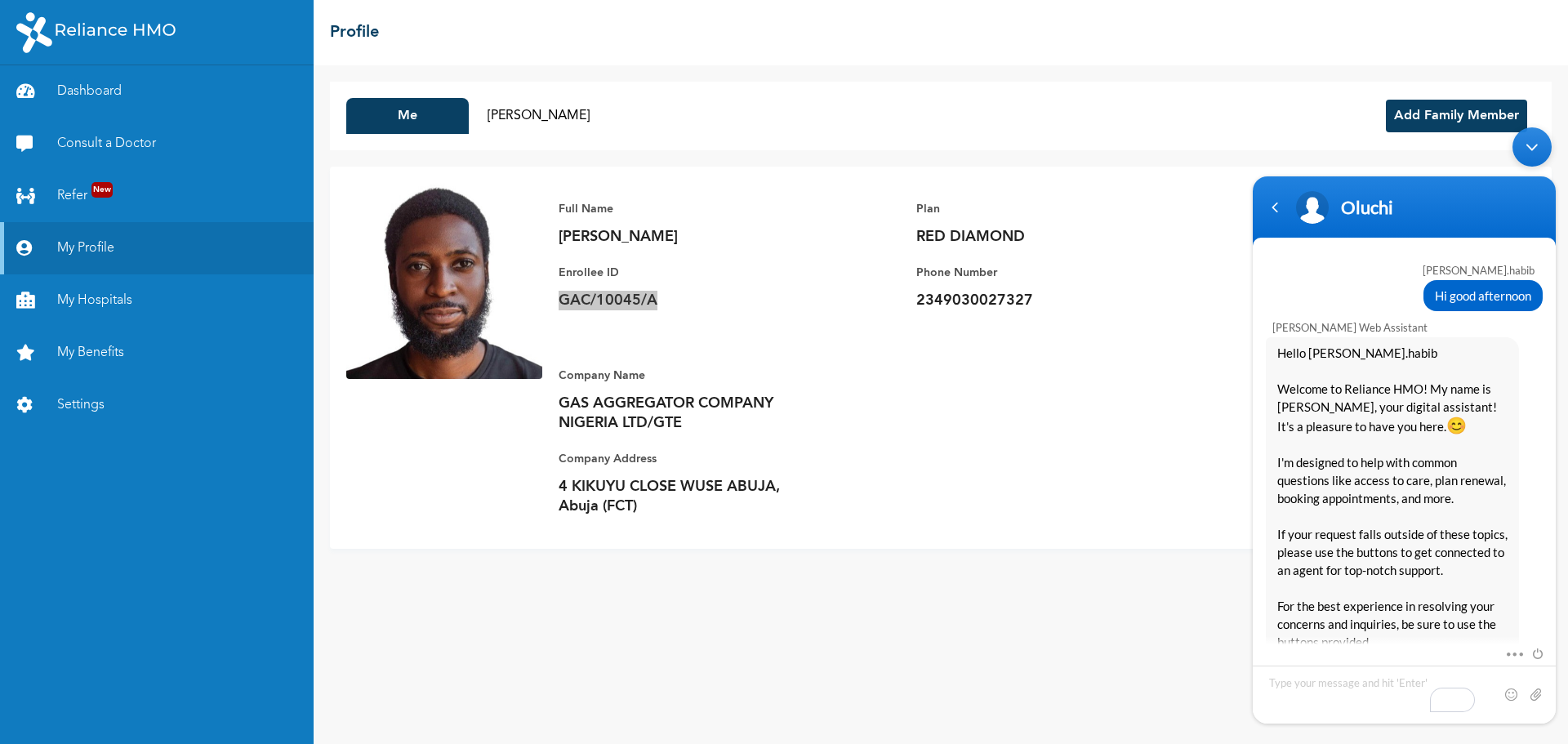
scroll to position [2505, 0]
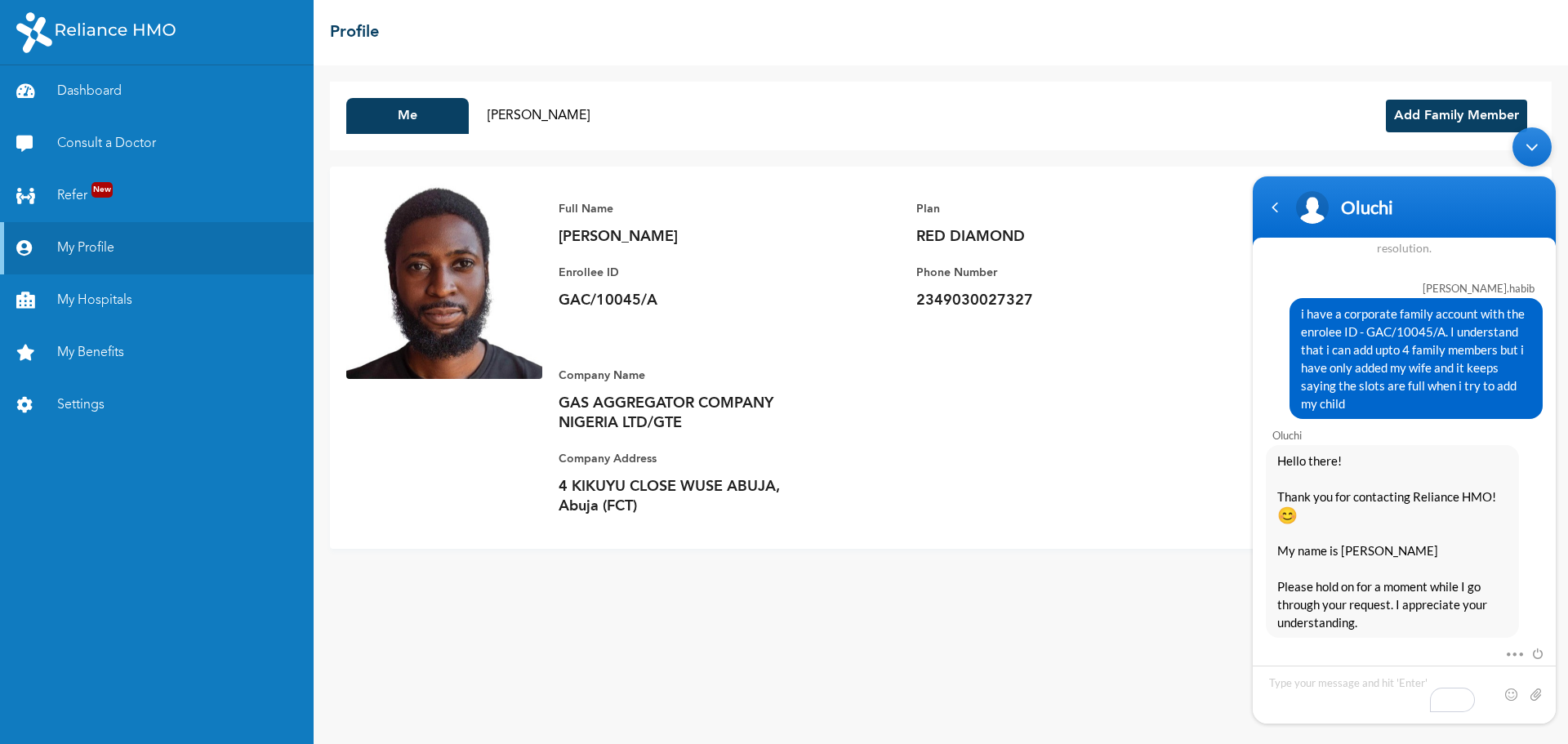
click at [877, 391] on div "Full Name [PERSON_NAME] Enrollee ID GAC/10045/A Plan RED DIAMOND Phone Number […" at bounding box center [1039, 358] width 993 height 350
drag, startPoint x: 107, startPoint y: 466, endPoint x: 1086, endPoint y: 663, distance: 998.6
click at [1086, 663] on div "Me RAHINA ISSA BELLO Add Family Member Full Name Ibrahim Habib Enrollee ID GAC/…" at bounding box center [941, 404] width 1254 height 679
click at [1301, 688] on textarea "Type your message and hit 'Enter'" at bounding box center [1403, 694] width 303 height 58
type textarea "Okay.. waiting.. Thank you"
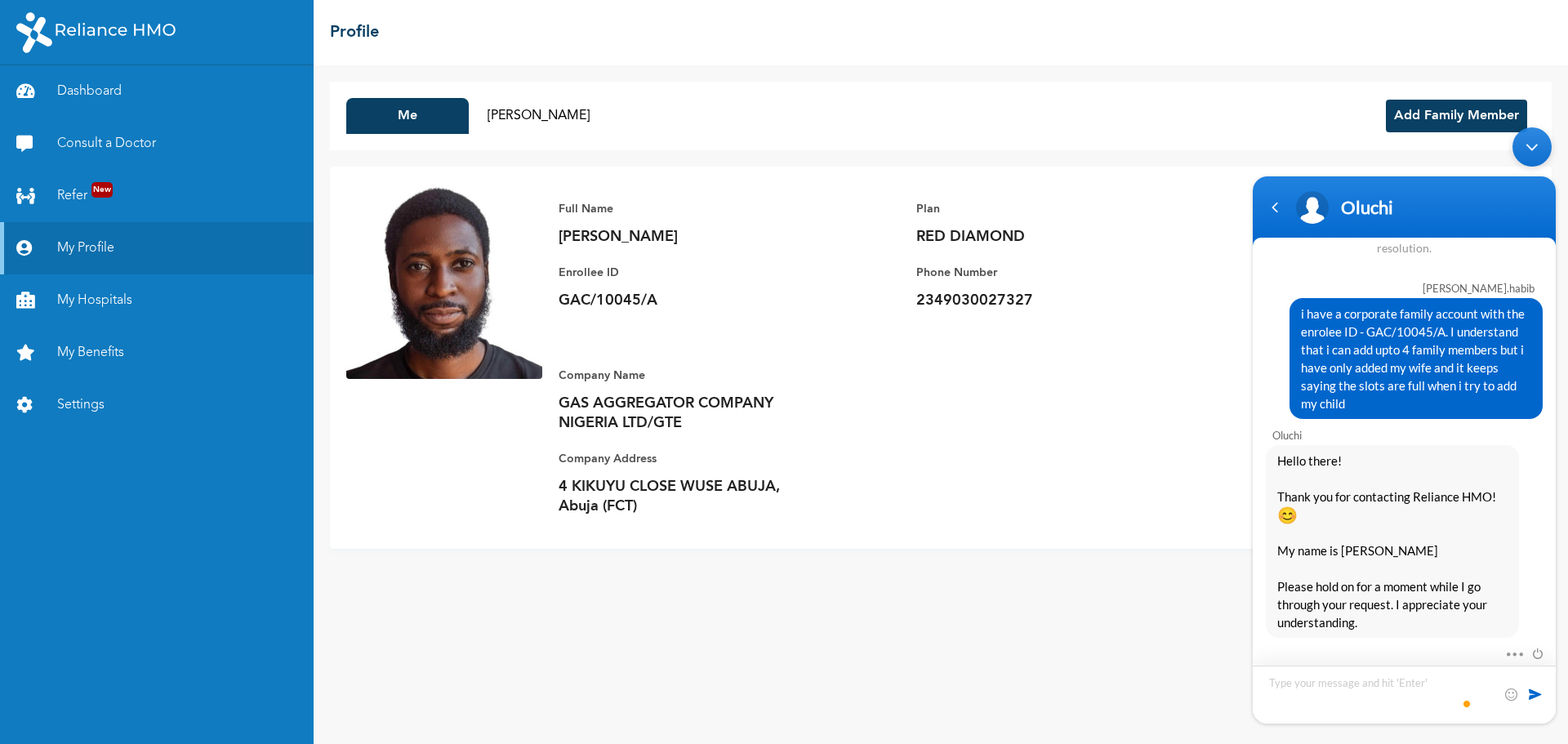
scroll to position [2563, 0]
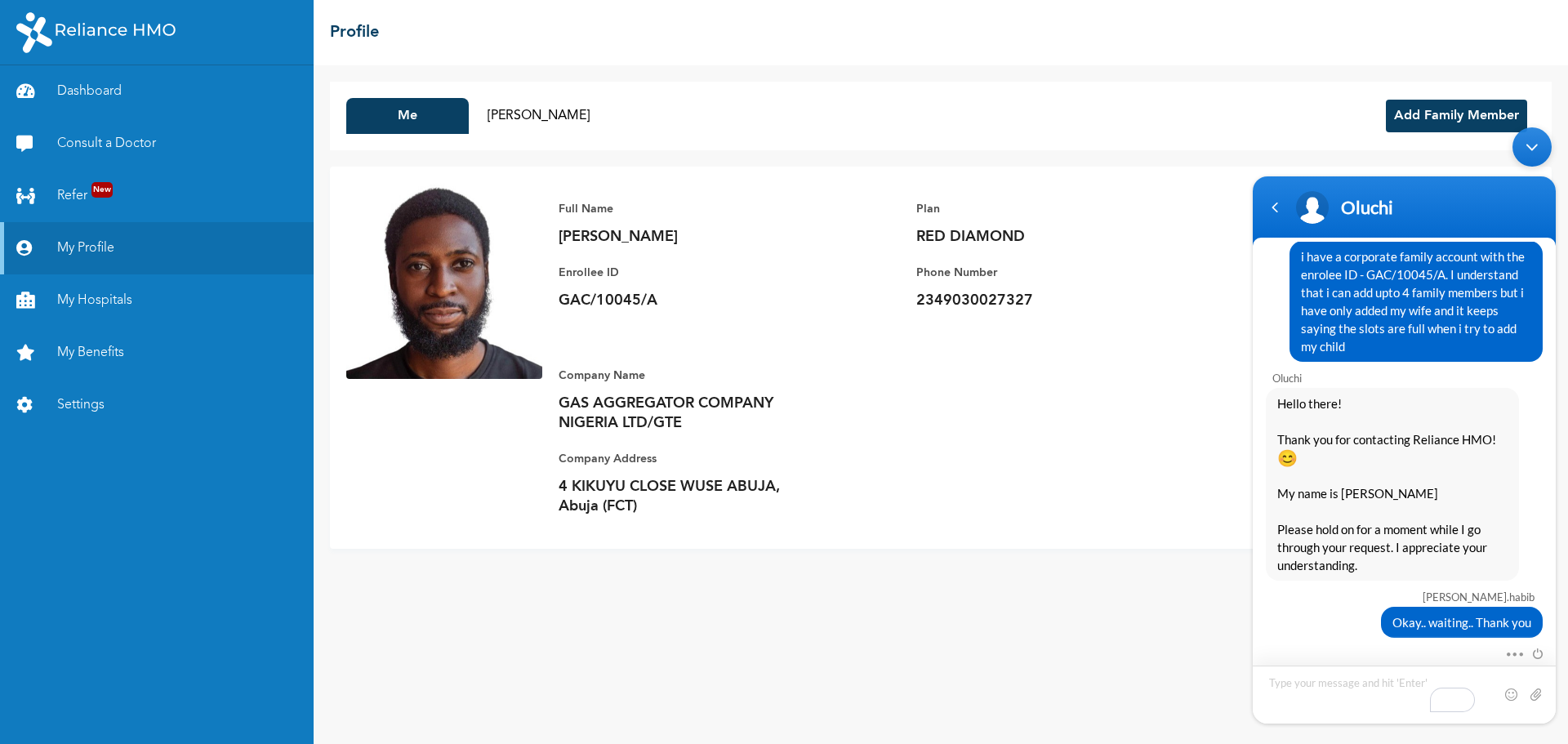
type textarea "2"
type textarea "Still waiting"
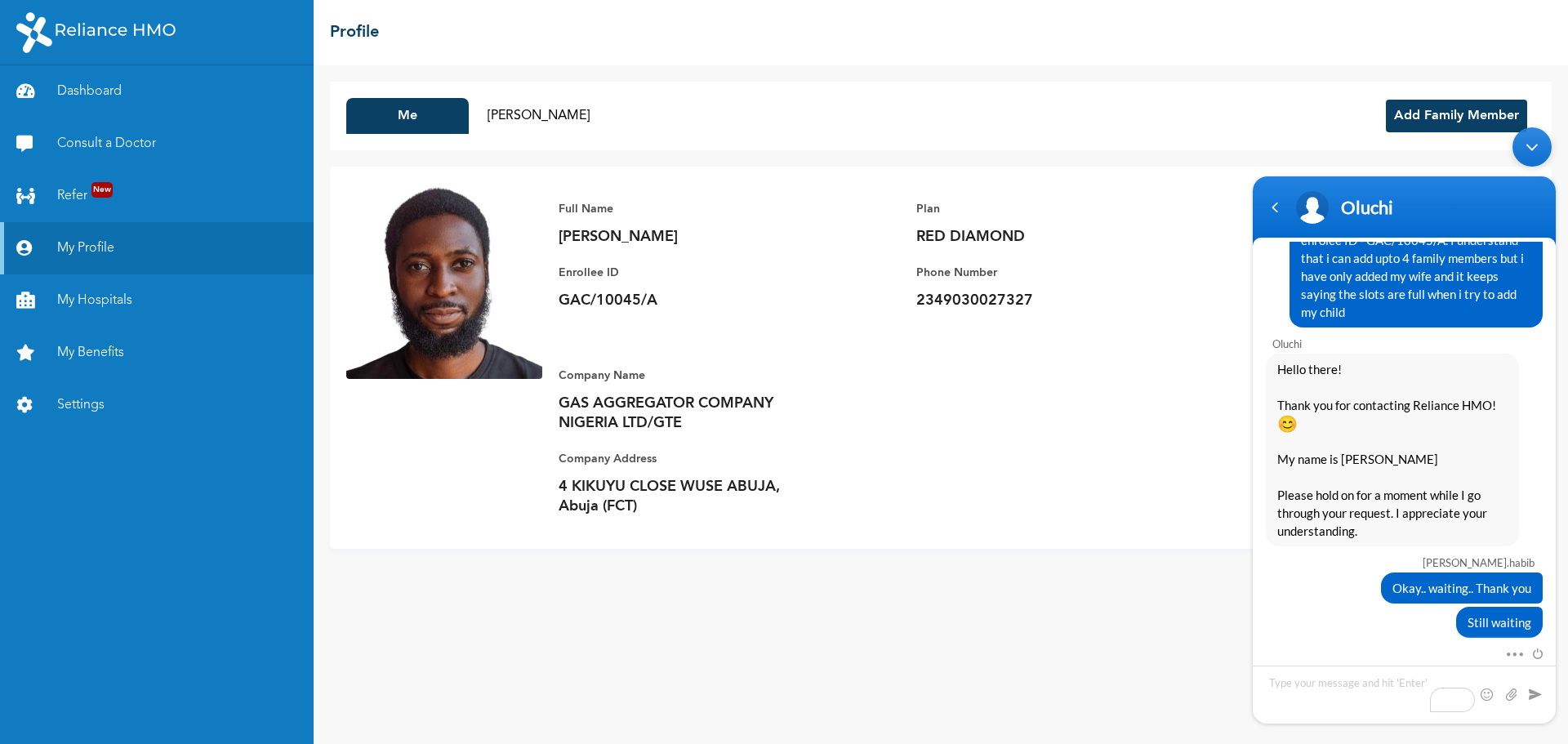
scroll to position [2756, 0]
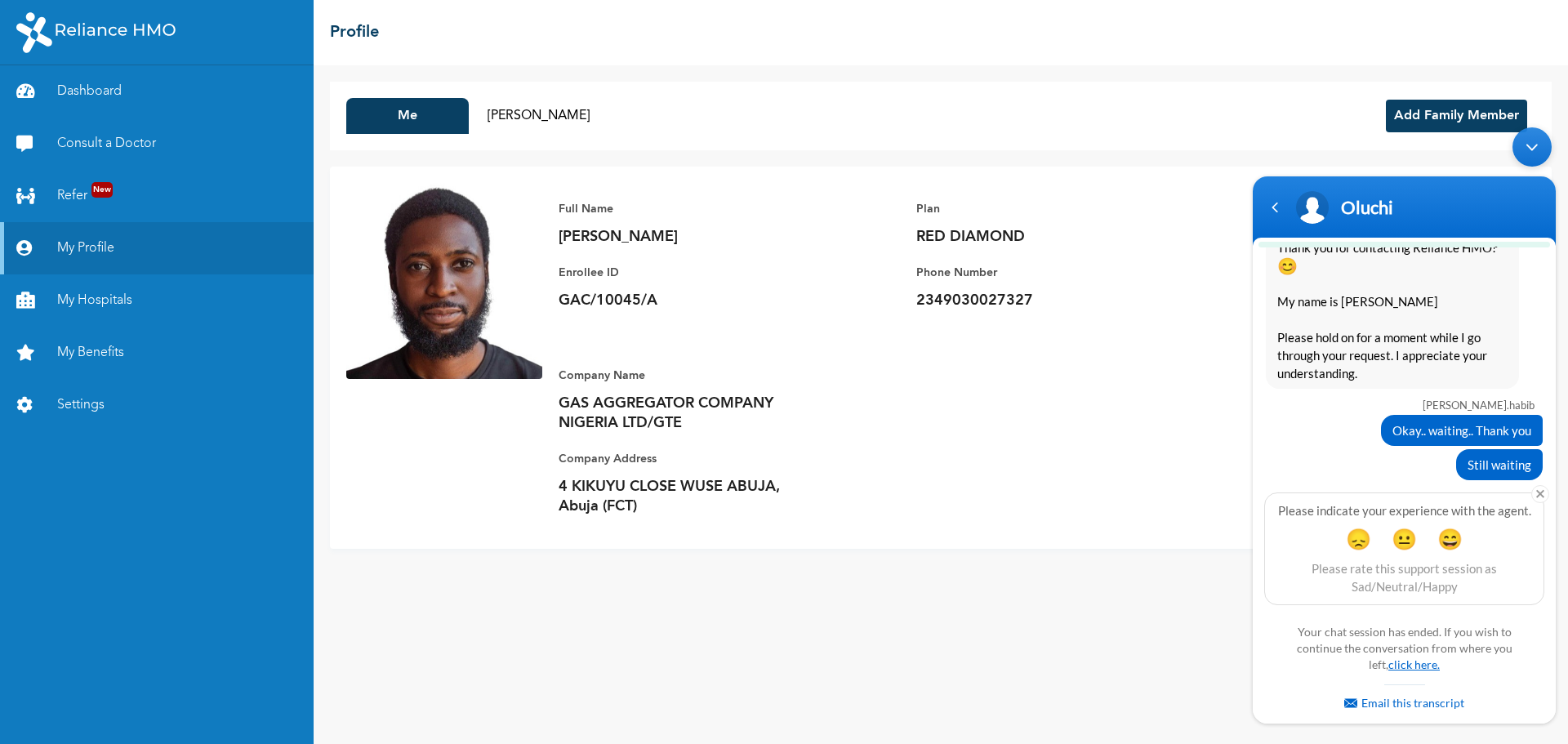
click at [1410, 668] on link "click here." at bounding box center [1414, 664] width 52 height 14
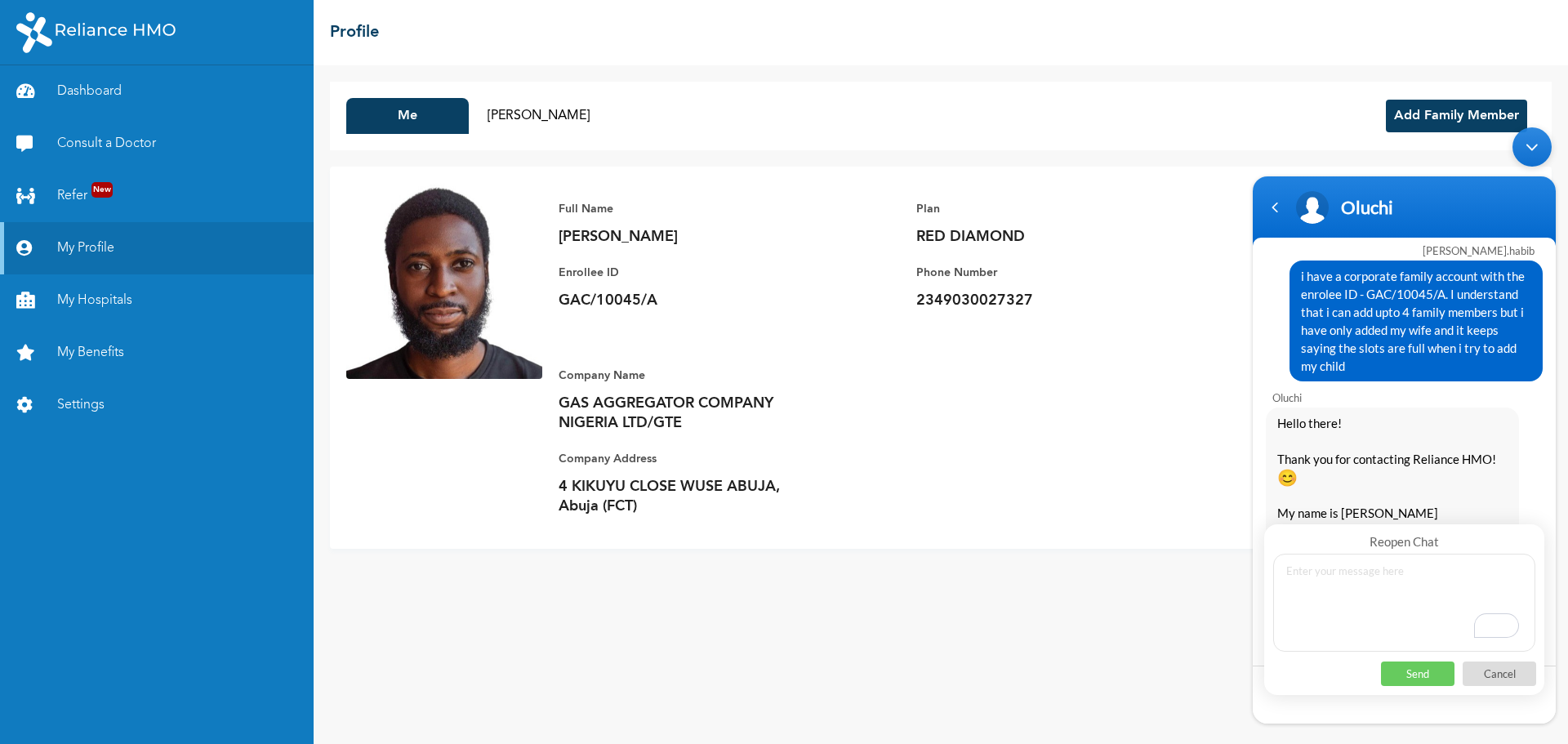
scroll to position [2516, 0]
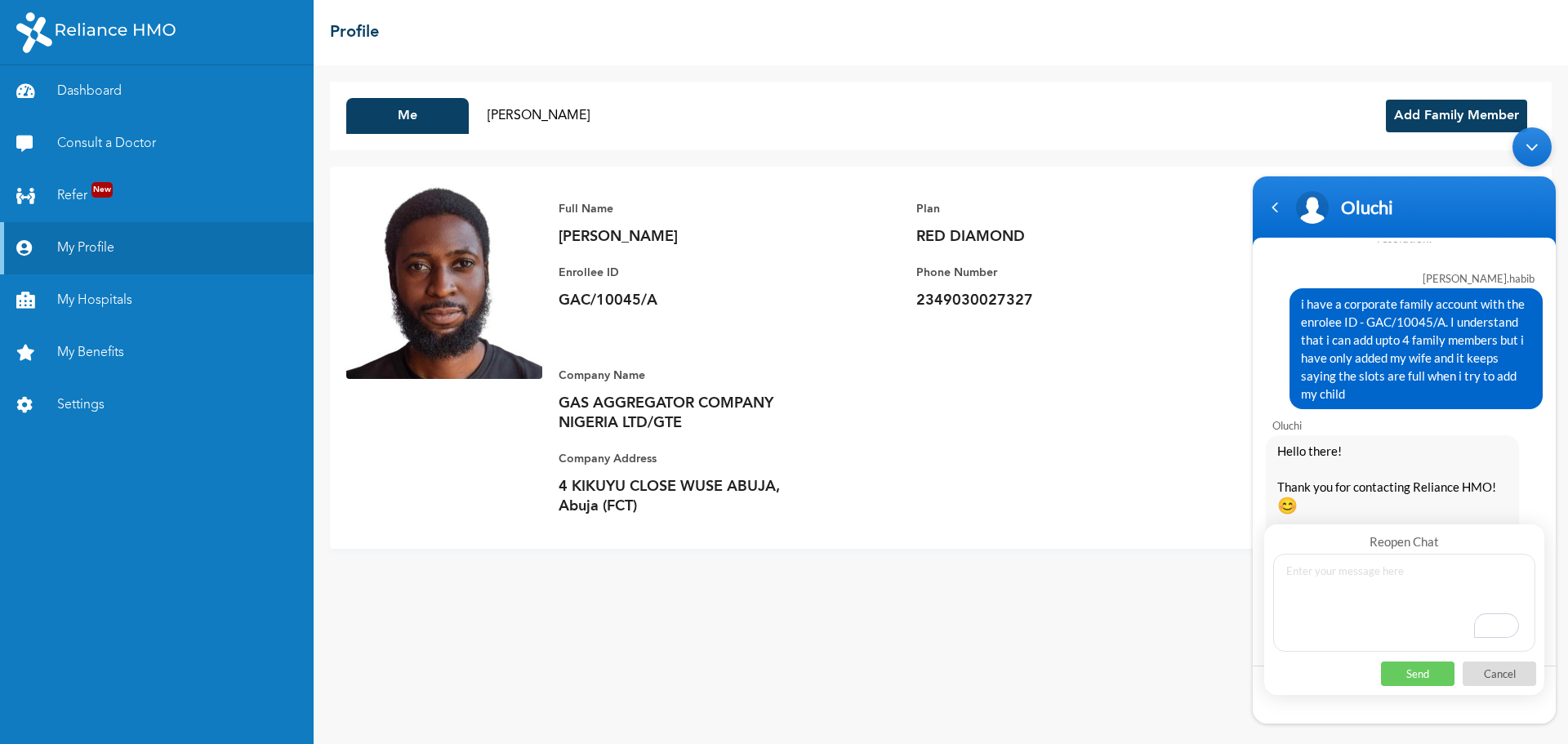
drag, startPoint x: 1297, startPoint y: 302, endPoint x: 1382, endPoint y: 393, distance: 124.5
click at [1382, 393] on span "i have a corporate family account with the enrolee ID - GAC/10045/A. I understa…" at bounding box center [1416, 348] width 230 height 108
copy span "i have a corporate family account with the enrolee ID - GAC/10045/A. I understa…"
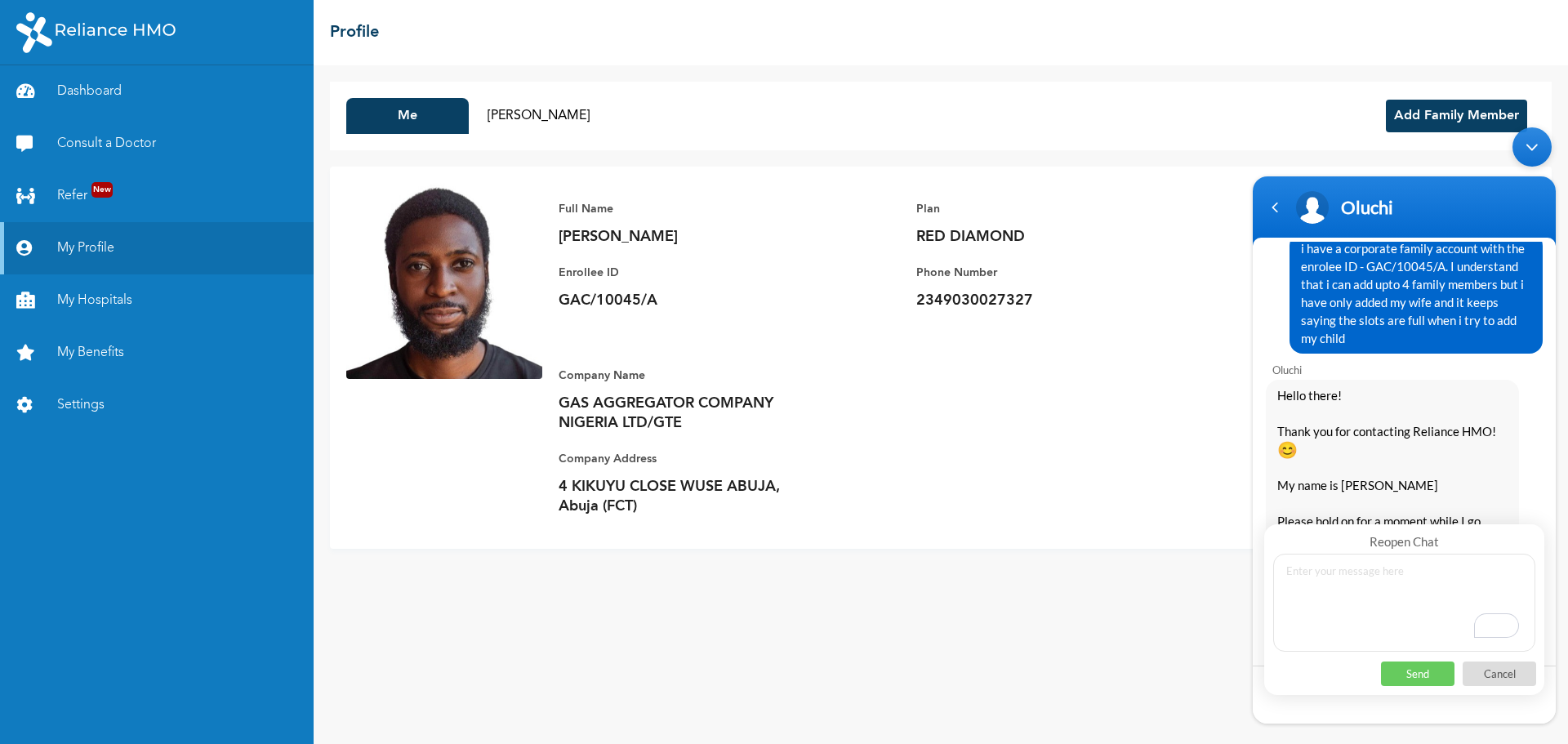
scroll to position [2597, 0]
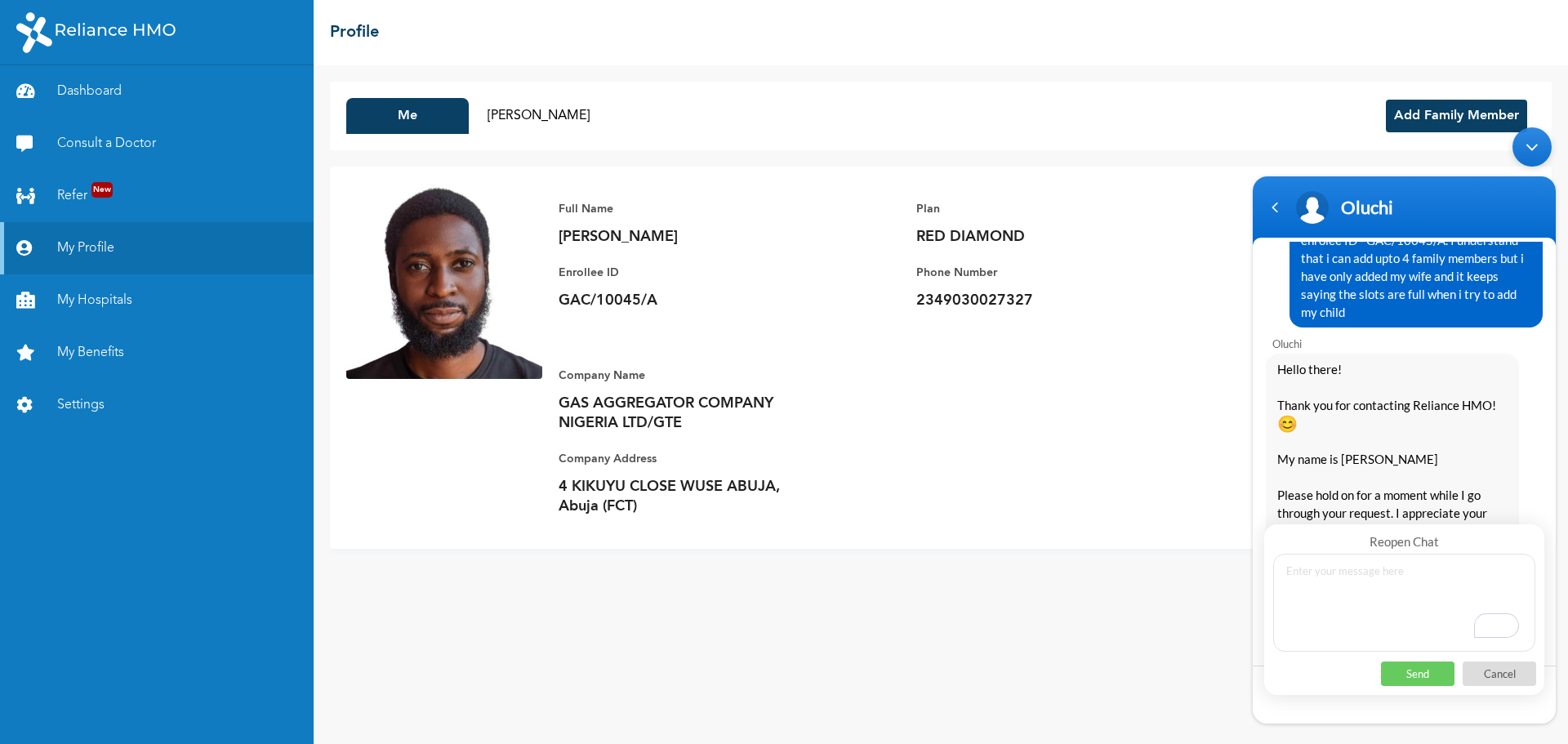
click at [1318, 574] on textarea "To enrich screen reader interactions, please activate Accessibility in Grammarl…" at bounding box center [1404, 602] width 262 height 98
paste textarea "i have a corporate family account with the enrolee ID - GAC/10045/A. I understa…"
type textarea "i have a corporate family account with the enrolee ID - GAC/10045/A. I understa…"
click at [1422, 680] on p "Send" at bounding box center [1418, 673] width 74 height 25
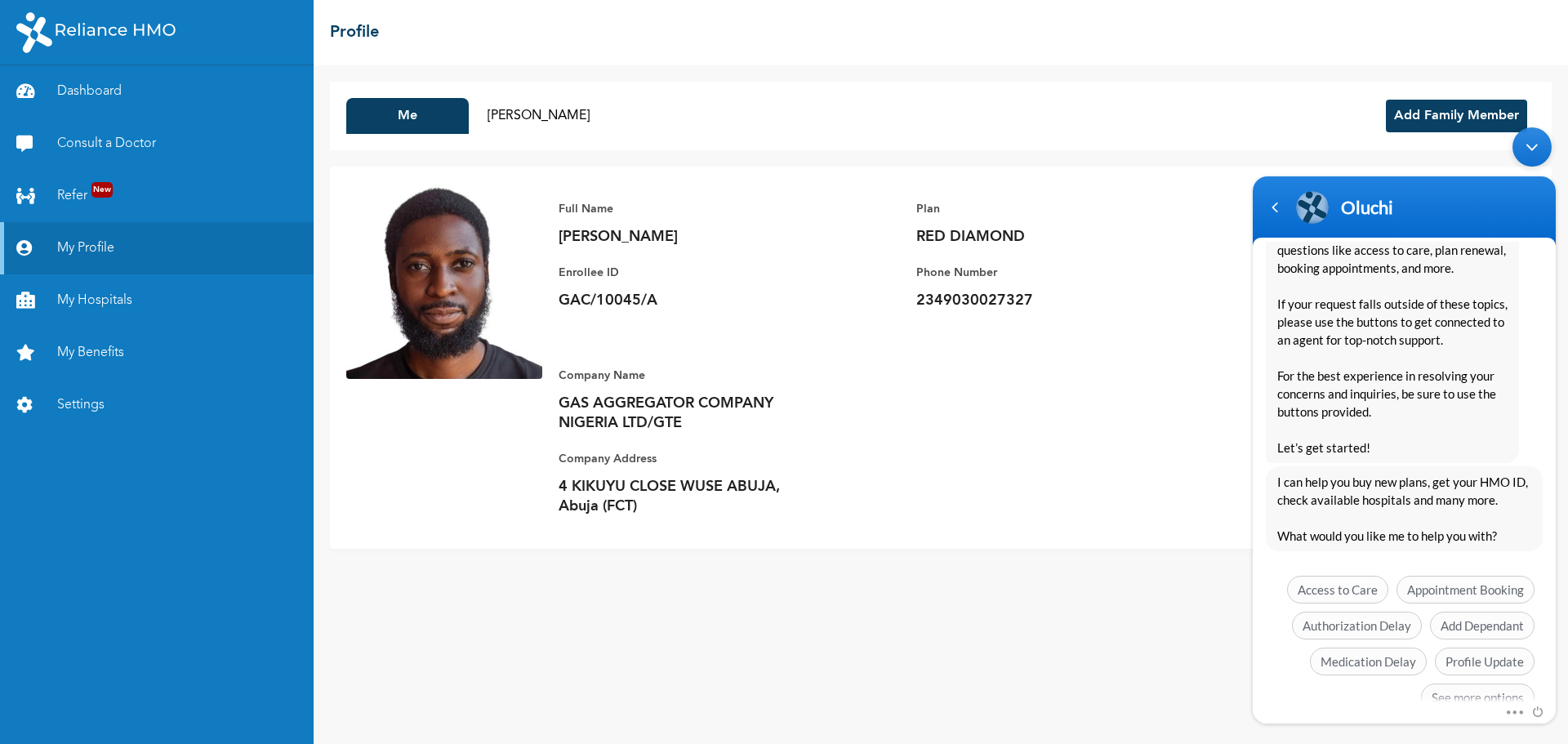
scroll to position [3358, 0]
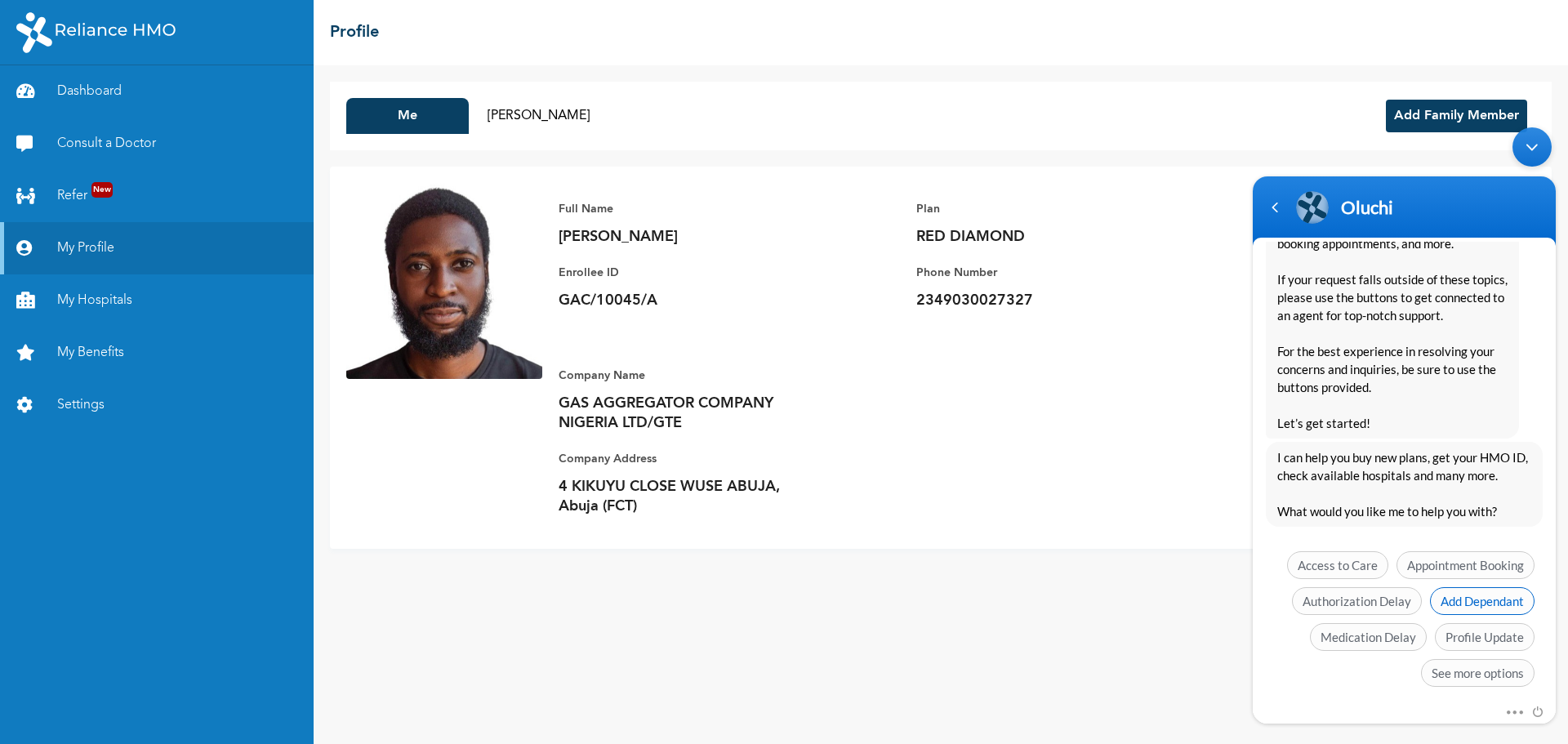
click at [1483, 589] on span "Add Dependant" at bounding box center [1482, 601] width 105 height 28
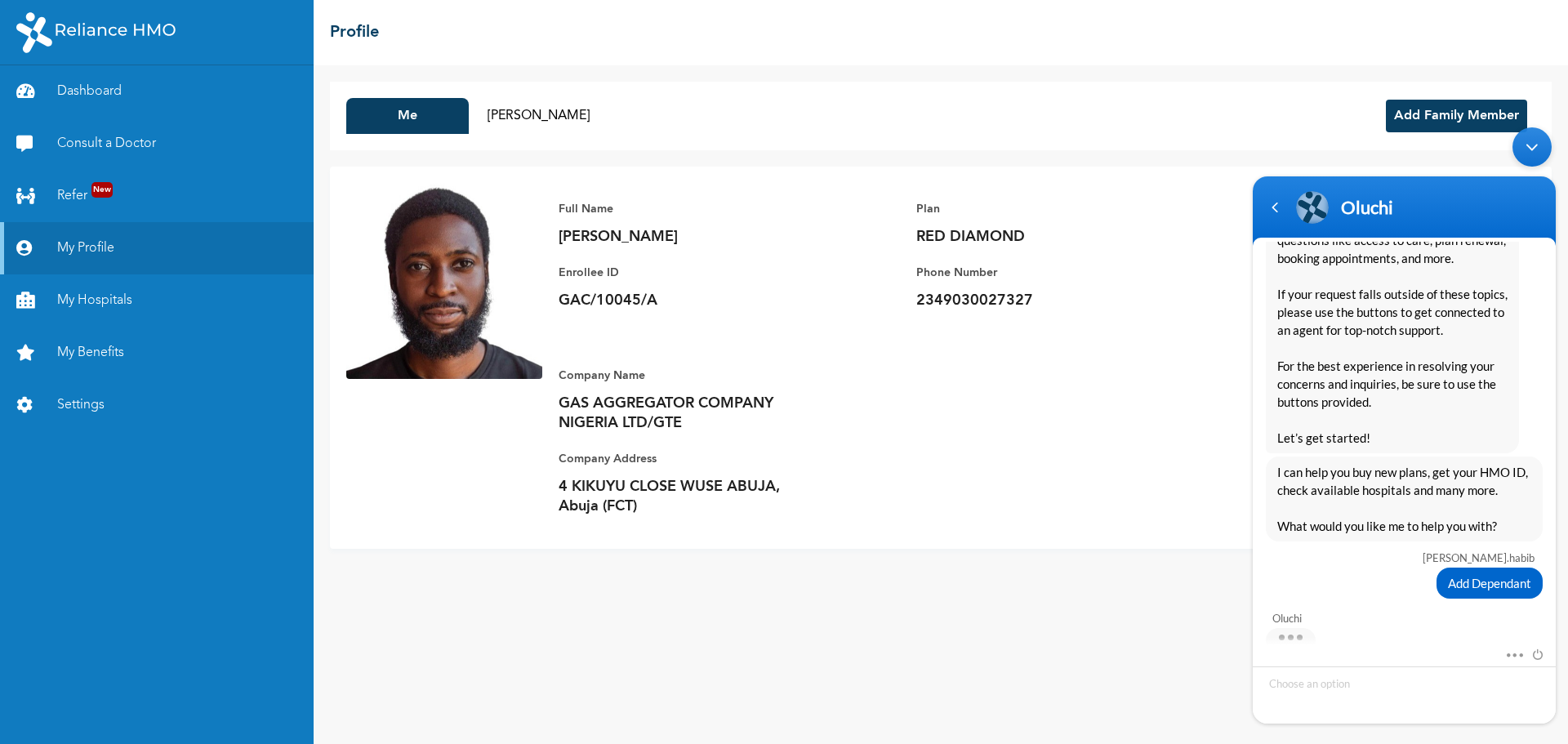
scroll to position [3447, 0]
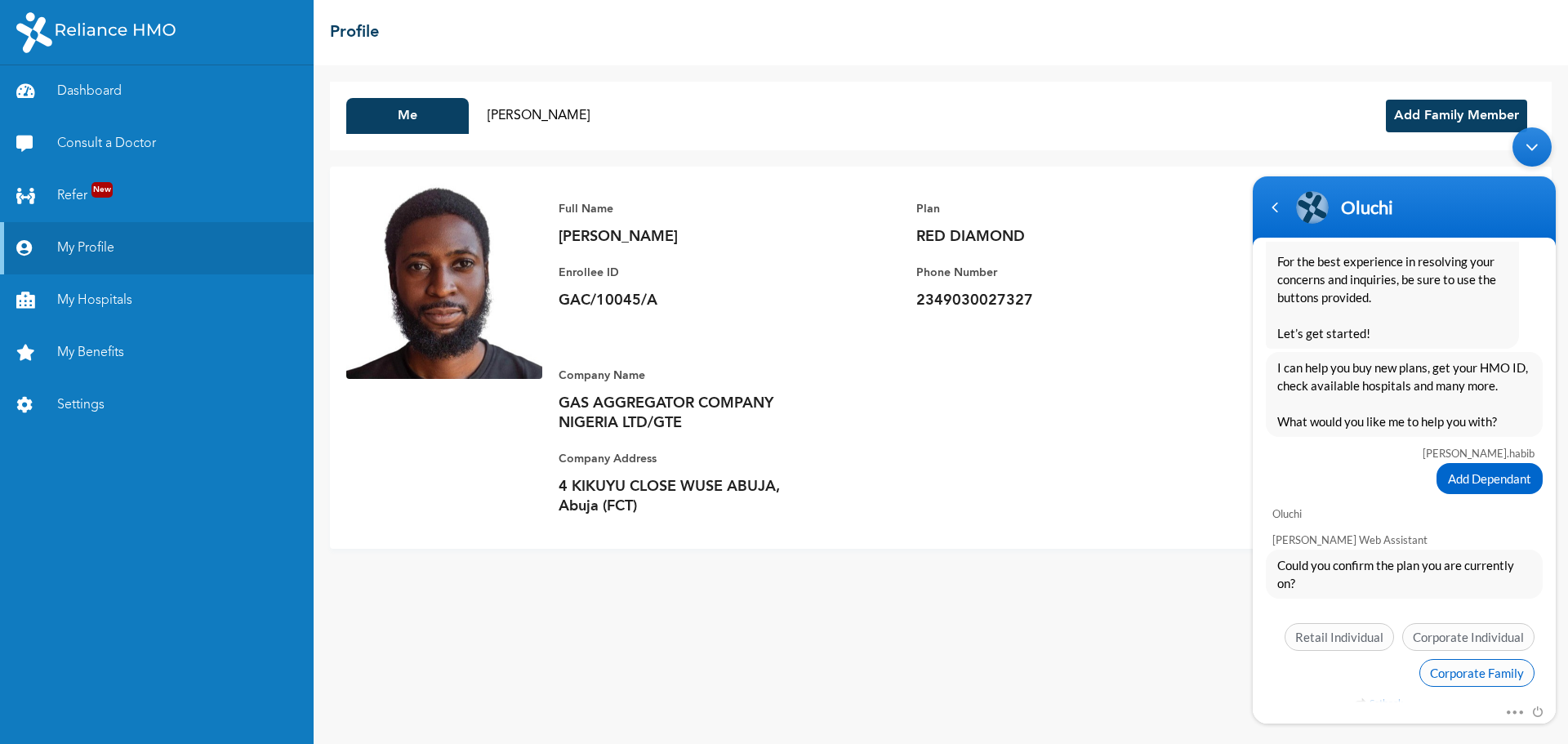
click at [1471, 660] on span "Corporate Family" at bounding box center [1476, 673] width 115 height 28
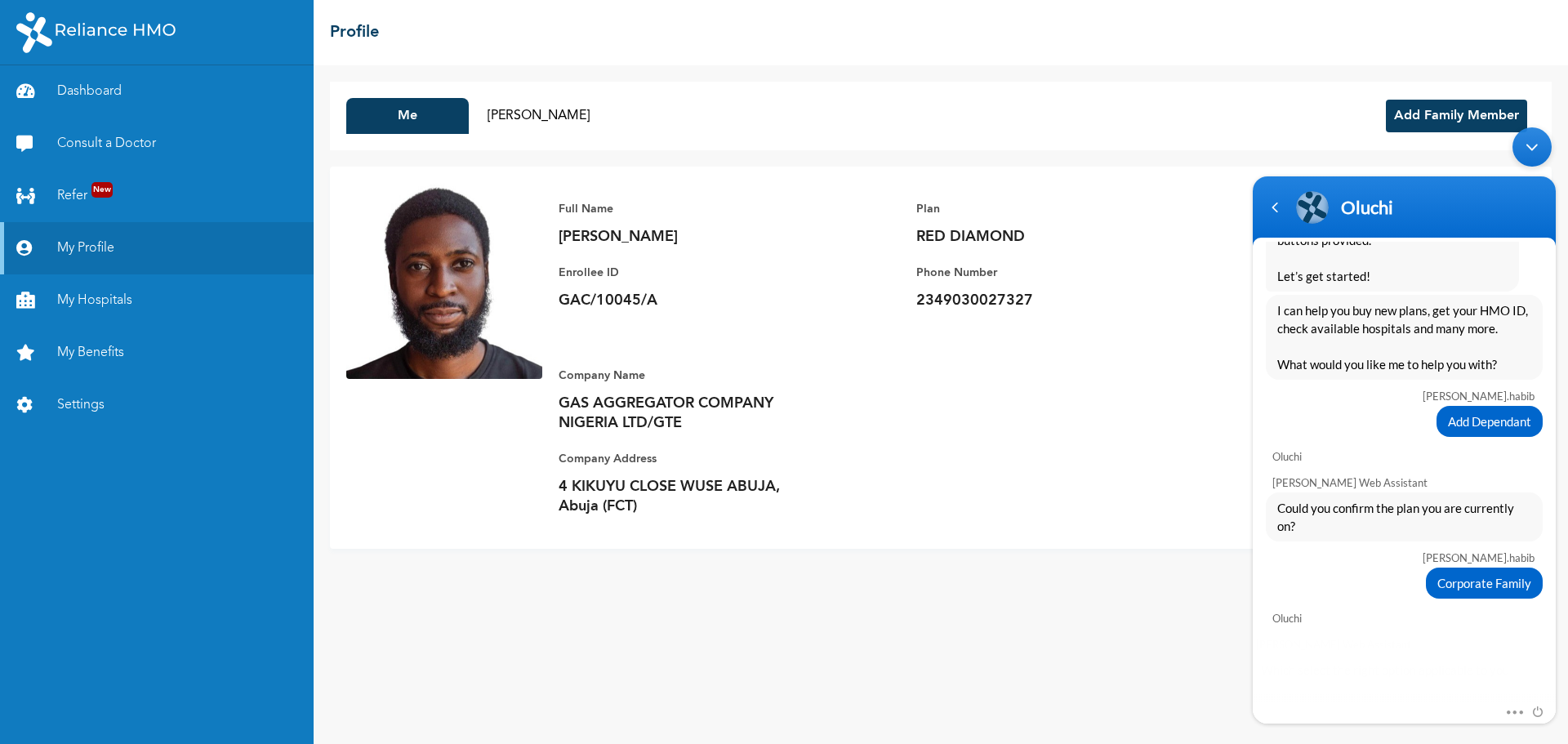
scroll to position [3555, 0]
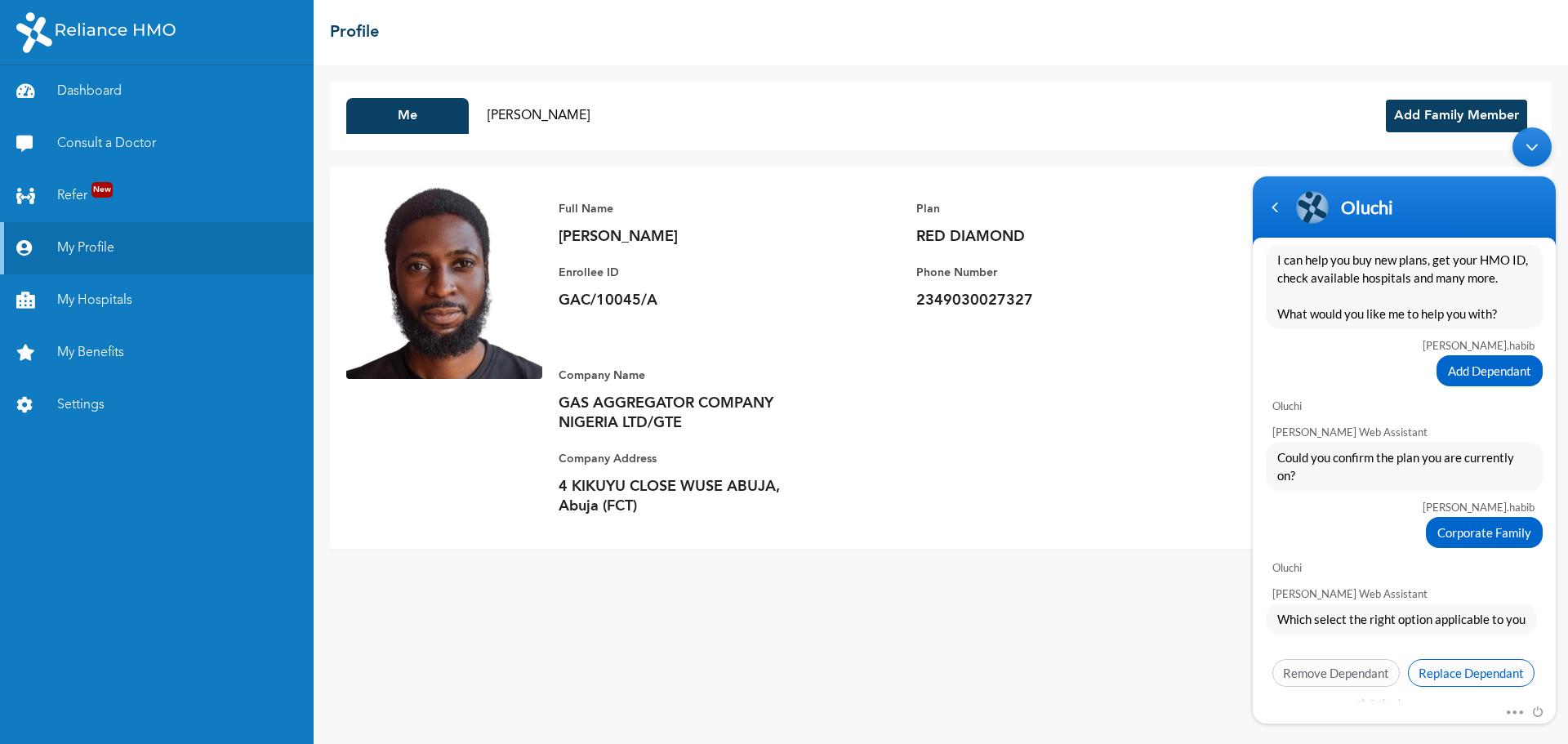
click at [1433, 668] on span "Replace Dependant" at bounding box center [1470, 673] width 126 height 28
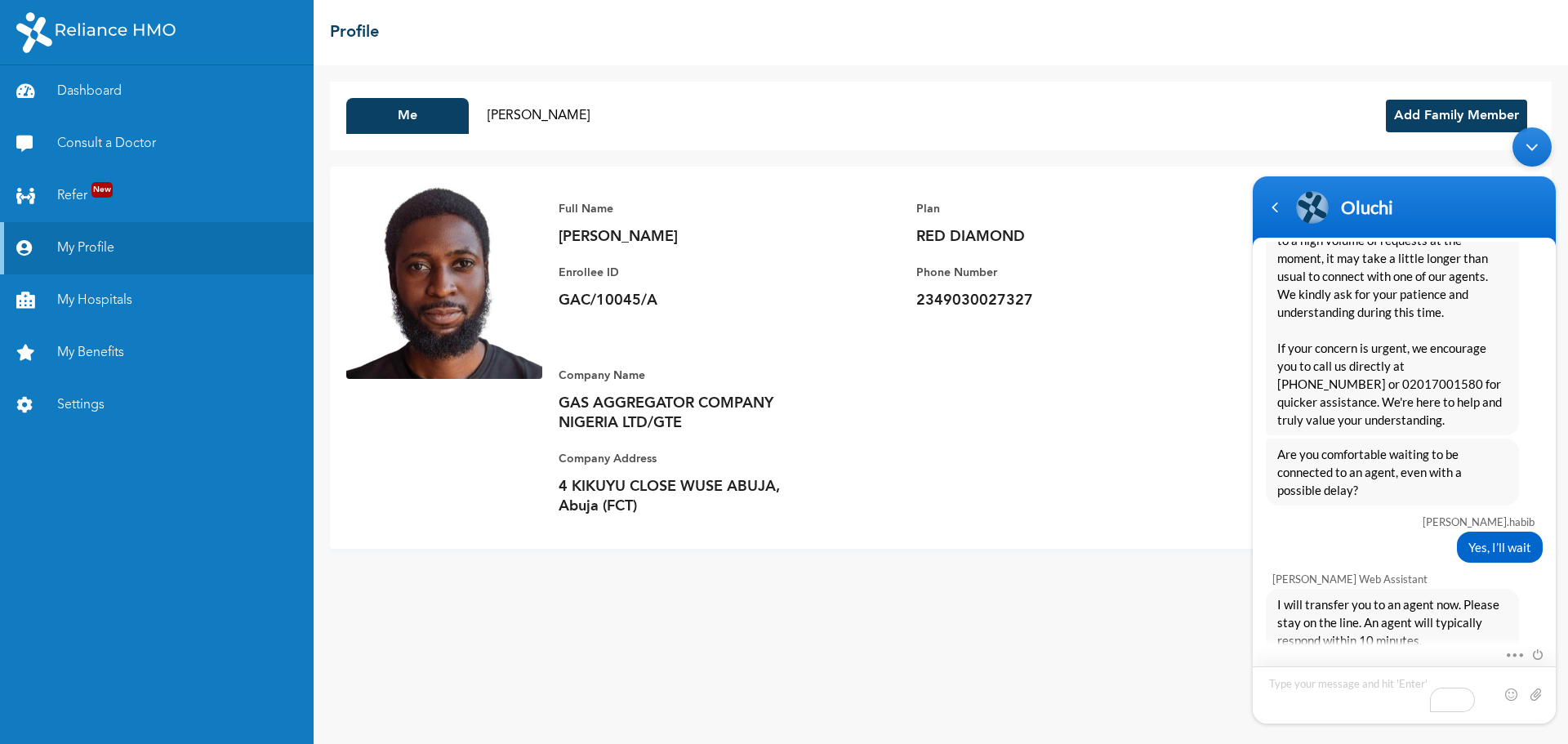
scroll to position [1959, 0]
